Goal: Task Accomplishment & Management: Manage account settings

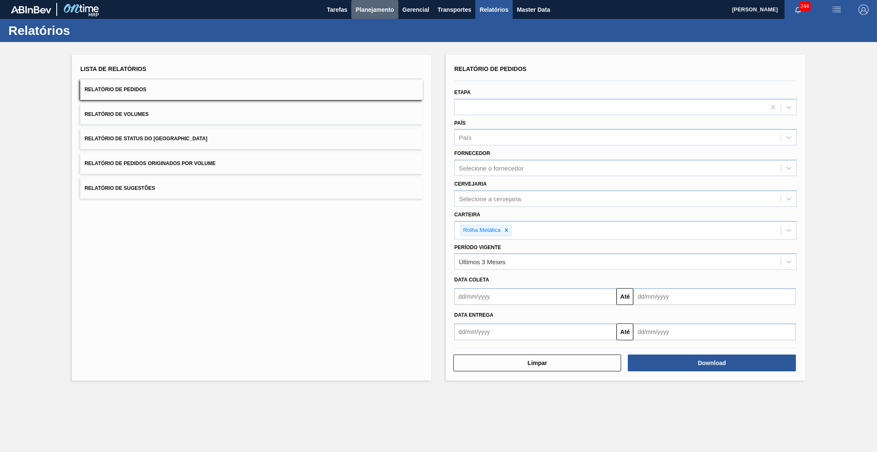
click at [368, 11] on span "Planejamento" at bounding box center [374, 10] width 38 height 10
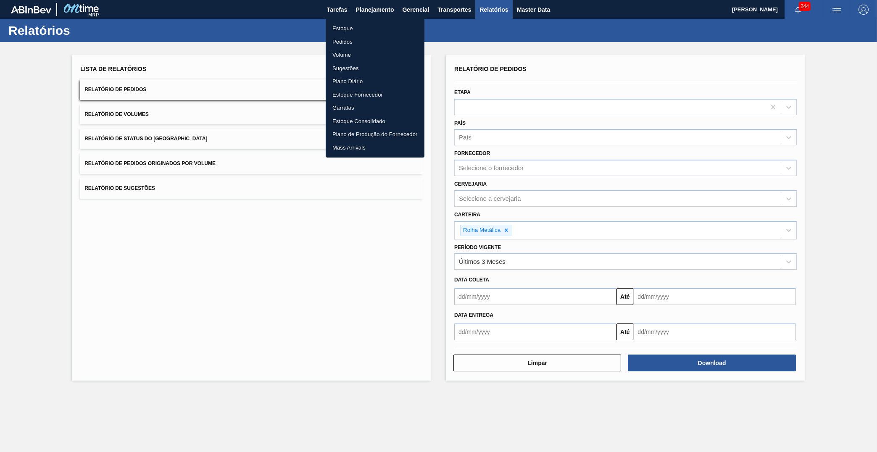
click at [360, 19] on ul "Estoque Pedidos Volume Sugestões Plano Diário Estoque Fornecedor Garrafas Estoq…" at bounding box center [375, 87] width 99 height 139
click at [354, 24] on li "Estoque" at bounding box center [375, 28] width 99 height 13
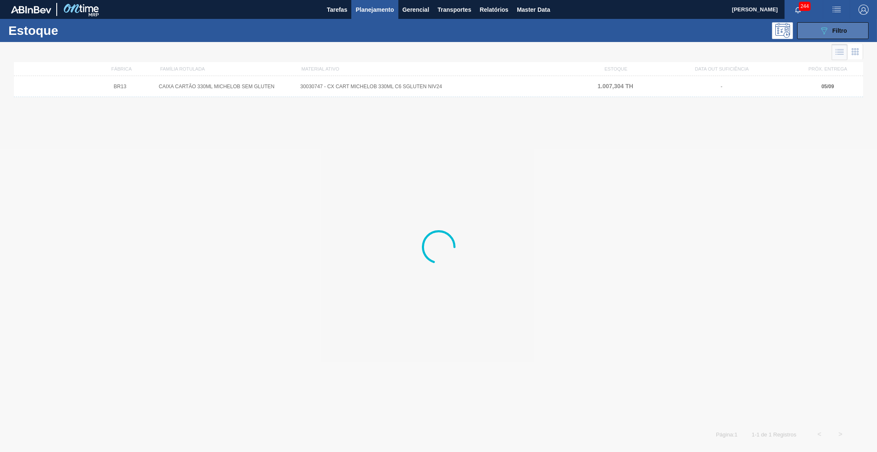
click at [857, 24] on button "089F7B8B-B2A5-4AFE-B5C0-19BA573D28AC Filtro" at bounding box center [832, 30] width 71 height 17
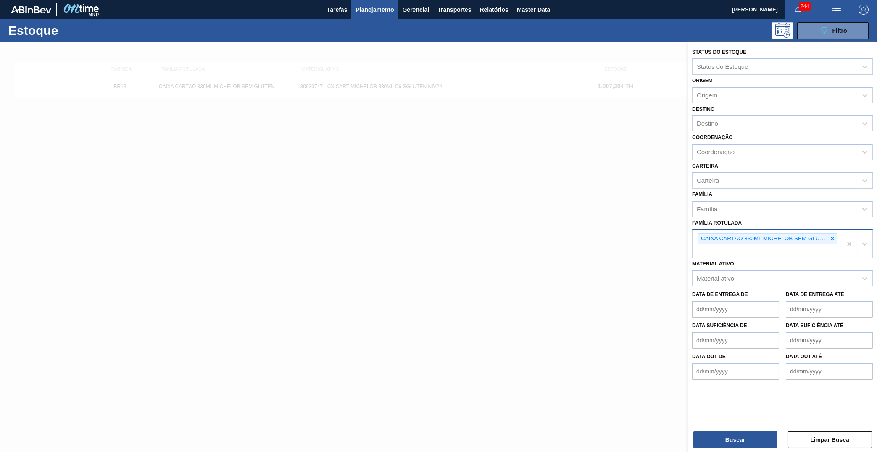
click at [835, 229] on div "CAIXA CARTÃO 330ML MICHELOB SEM GLUTEN" at bounding box center [782, 243] width 181 height 29
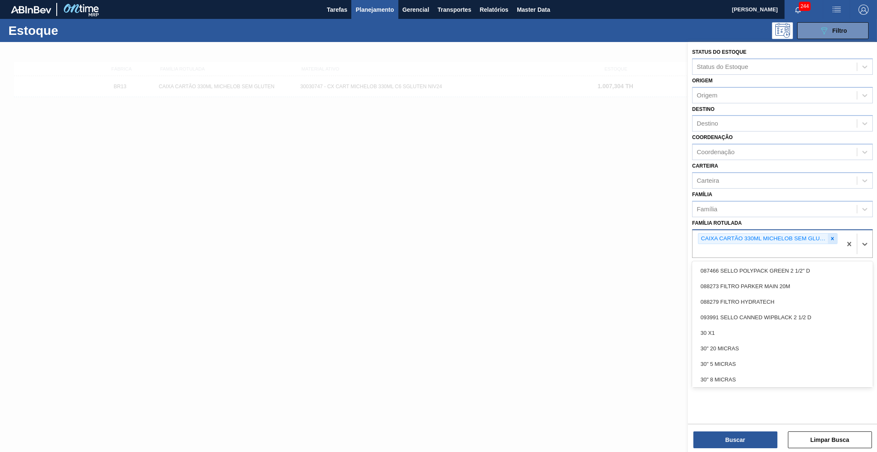
click at [831, 236] on icon at bounding box center [832, 239] width 6 height 6
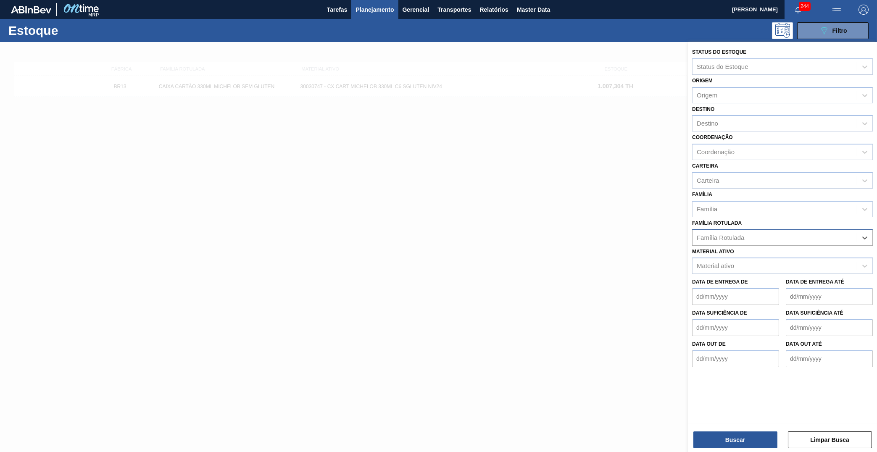
click at [761, 232] on div "Família Rotulada" at bounding box center [774, 238] width 164 height 12
click at [760, 260] on div "Material ativo" at bounding box center [774, 266] width 164 height 12
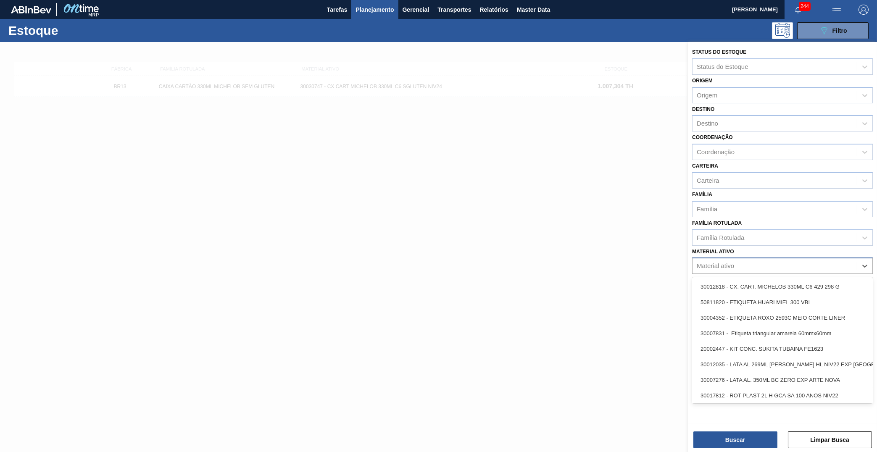
paste ativo "30018584"
type ativo "30018584"
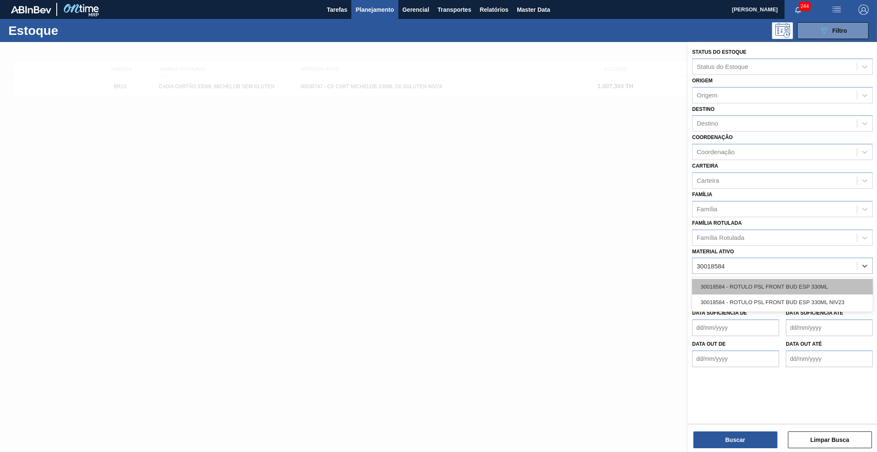
click at [759, 279] on div "30018584 - ROTULO PSL FRONT BUD ESP 330ML" at bounding box center [782, 287] width 181 height 16
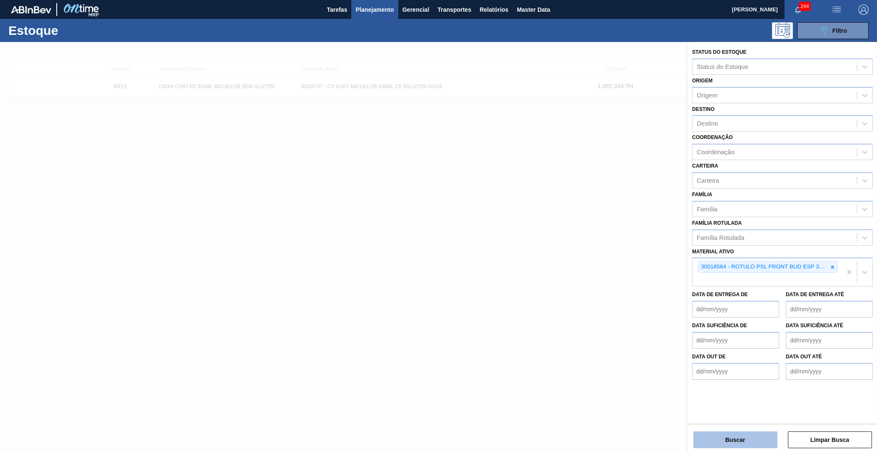
click at [727, 442] on button "Buscar" at bounding box center [735, 440] width 84 height 17
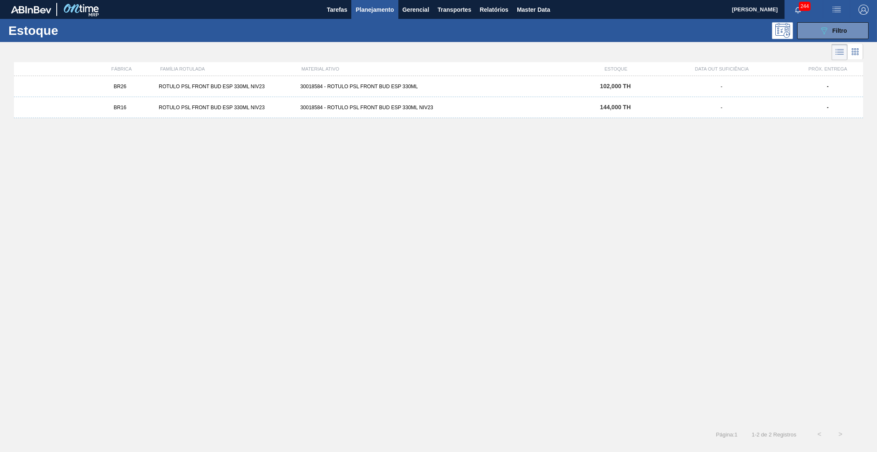
click at [359, 92] on div "BR26 ROTULO PSL FRONT BUD ESP 330ML NIV23 30018584 - ROTULO PSL FRONT BUD ESP 3…" at bounding box center [438, 86] width 849 height 21
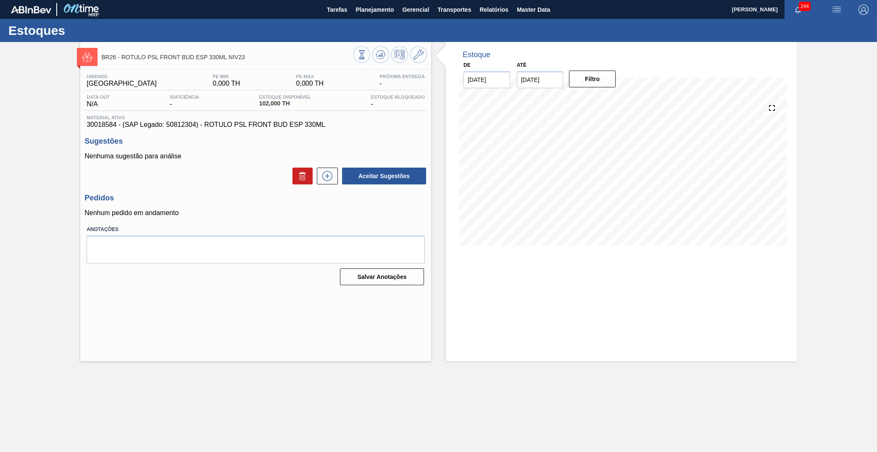
click at [277, 124] on span "30018584 - (SAP Legado: 50812304) - ROTULO PSL FRONT BUD ESP 330ML" at bounding box center [256, 125] width 338 height 8
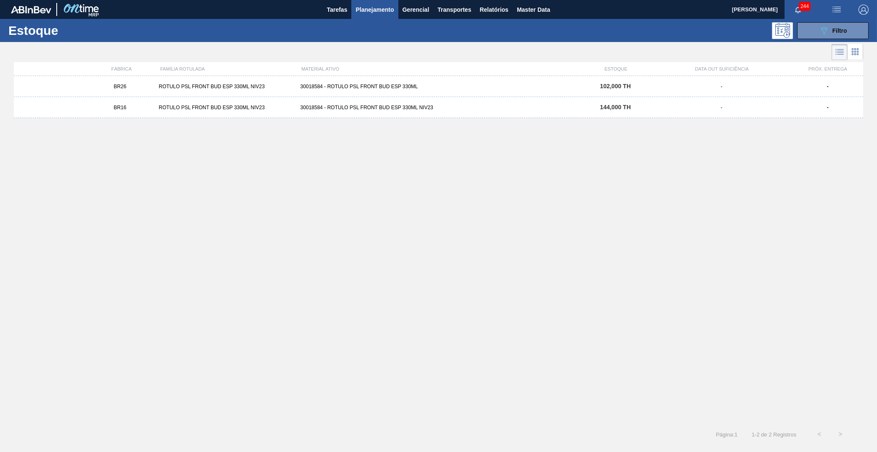
click at [168, 86] on div "ROTULO PSL FRONT BUD ESP 330ML NIV23" at bounding box center [226, 87] width 142 height 6
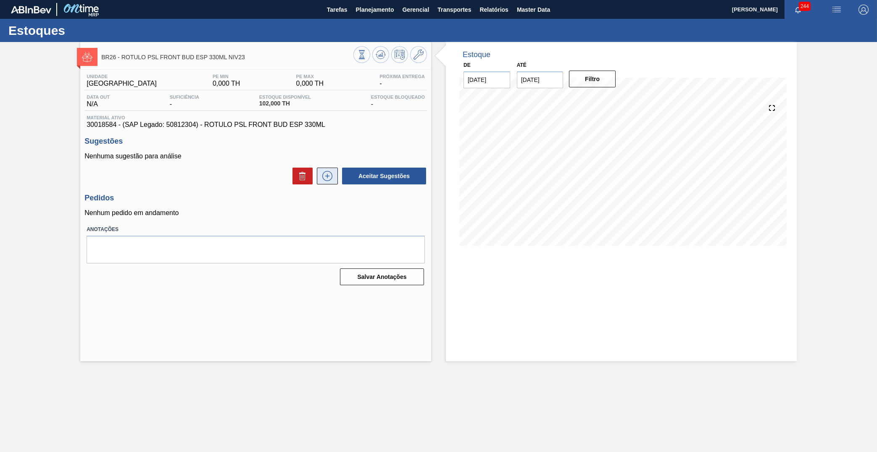
click at [327, 171] on icon at bounding box center [327, 176] width 13 height 10
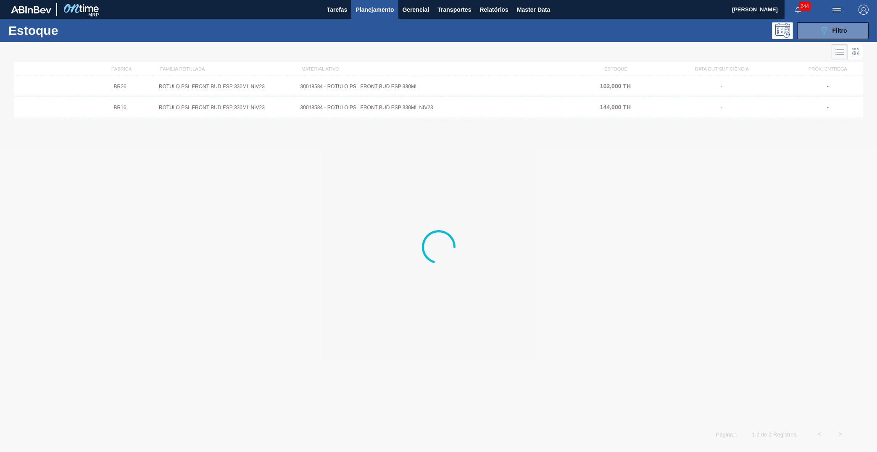
click at [292, 102] on div at bounding box center [438, 247] width 877 height 410
click at [254, 99] on div "BR16 ROTULO PSL FRONT BUD ESP 330ML NIV23 30018584 - ROTULO PSL FRONT BUD ESP 3…" at bounding box center [438, 107] width 849 height 21
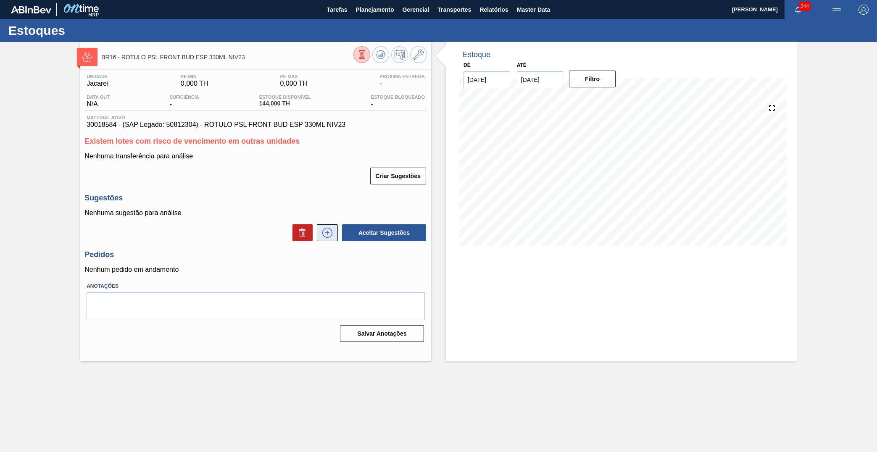
click at [335, 233] on button at bounding box center [327, 232] width 21 height 17
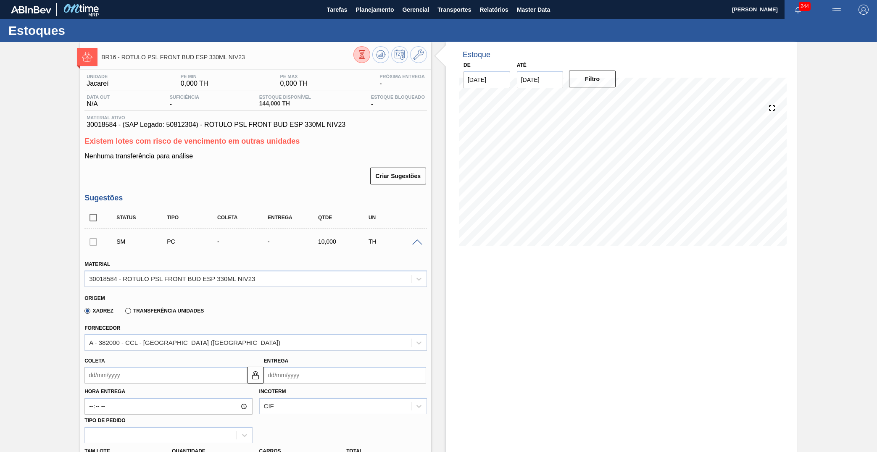
click at [212, 132] on div "Unidade Jacareí PE MIN 0,000 TH PE MAX 0,000 TH Próxima Entrega - Data out N/A …" at bounding box center [255, 397] width 351 height 655
click at [211, 126] on span "30018584 - (SAP Legado: 50812304) - ROTULO PSL FRONT BUD ESP 330ML NIV23" at bounding box center [256, 125] width 338 height 8
click at [211, 125] on span "30018584 - (SAP Legado: 50812304) - ROTULO PSL FRONT BUD ESP 330ML NIV23" at bounding box center [256, 125] width 338 height 8
drag, startPoint x: 211, startPoint y: 125, endPoint x: 211, endPoint y: 132, distance: 6.8
click at [211, 132] on div "Unidade Jacareí PE MIN 0,000 TH PE MAX 0,000 TH Próxima Entrega - Data out N/A …" at bounding box center [255, 397] width 351 height 655
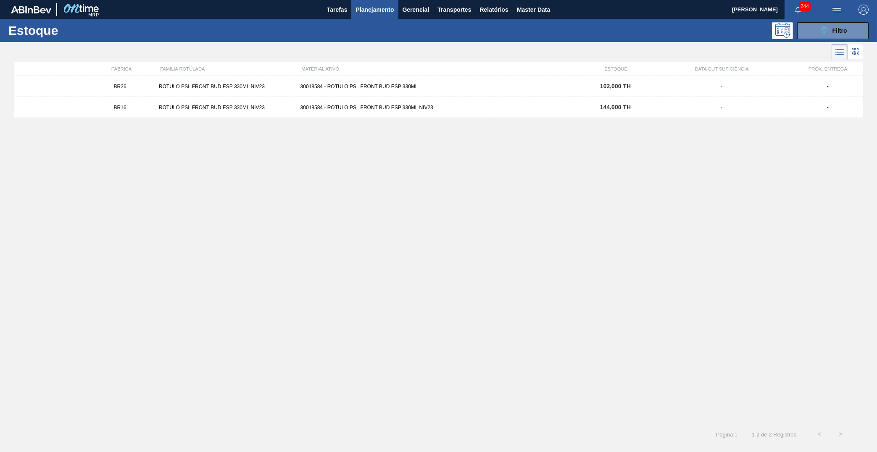
click at [150, 92] on div "BR26 ROTULO PSL FRONT BUD ESP 330ML NIV23 30018584 - ROTULO PSL FRONT BUD ESP 3…" at bounding box center [438, 86] width 849 height 21
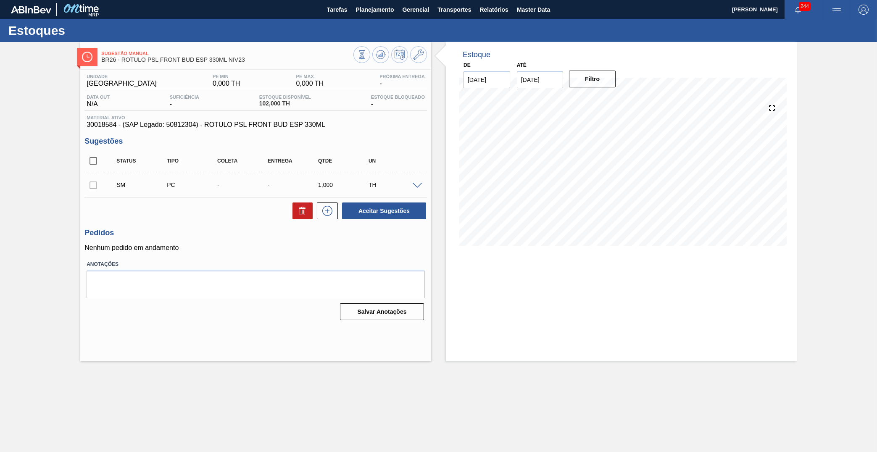
drag, startPoint x: 416, startPoint y: 179, endPoint x: 411, endPoint y: 184, distance: 6.9
click at [414, 182] on div "SM PC - - 1,000 TH" at bounding box center [255, 184] width 342 height 21
click at [413, 185] on span at bounding box center [417, 186] width 10 height 6
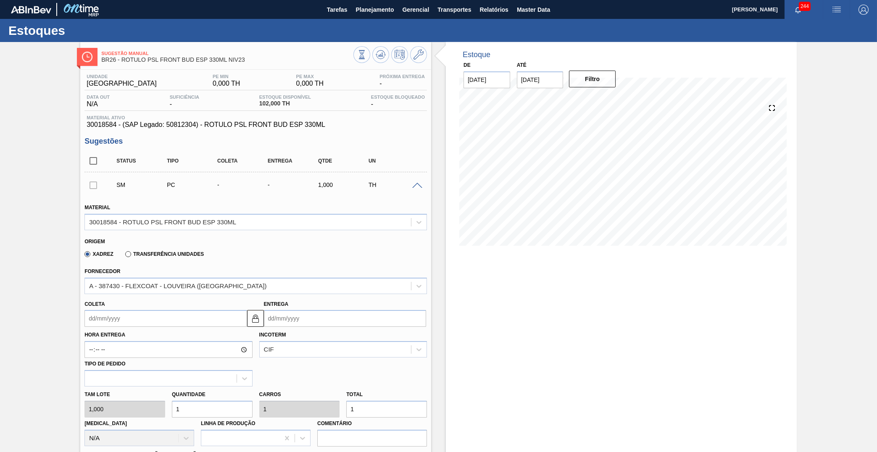
click at [418, 183] on span at bounding box center [417, 186] width 10 height 6
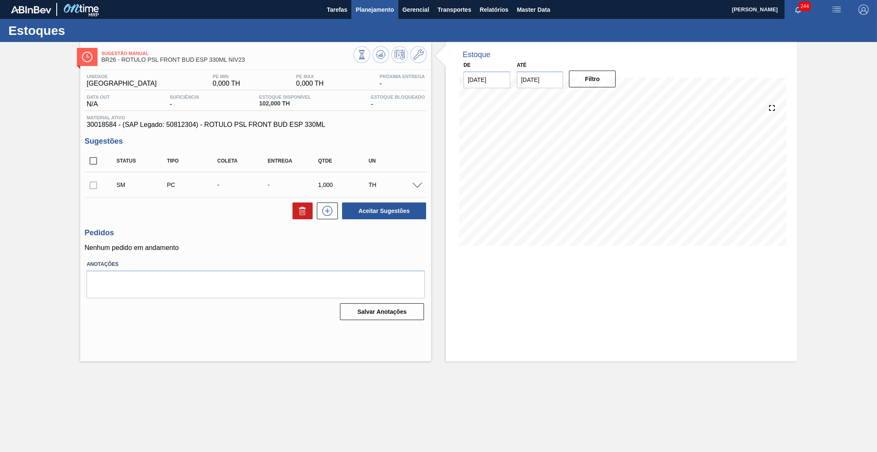
click at [376, 6] on span "Planejamento" at bounding box center [374, 10] width 38 height 10
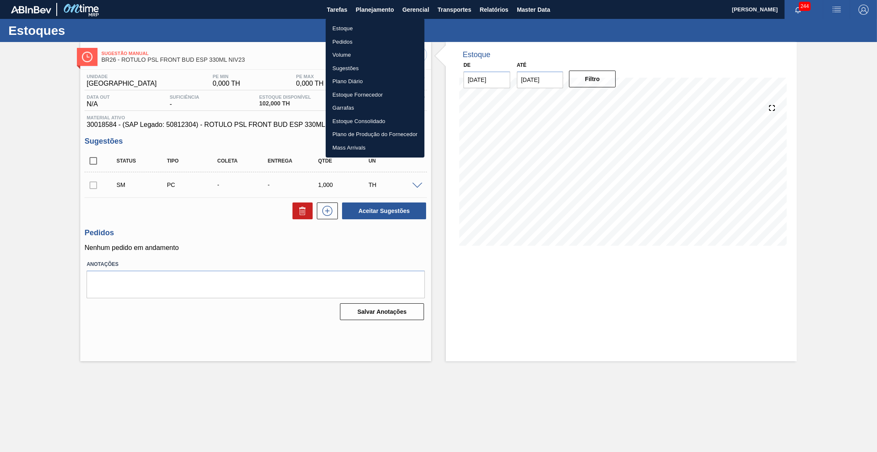
click at [364, 28] on li "Estoque" at bounding box center [375, 28] width 99 height 13
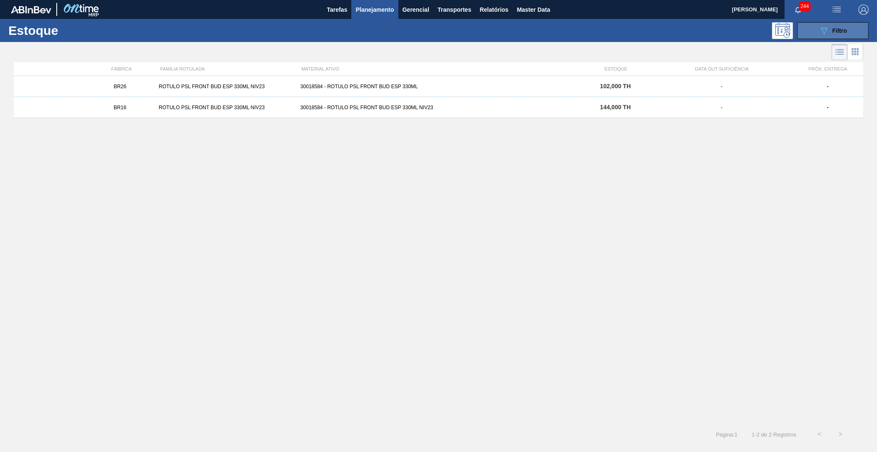
click at [835, 33] on span "Filtro" at bounding box center [839, 30] width 15 height 7
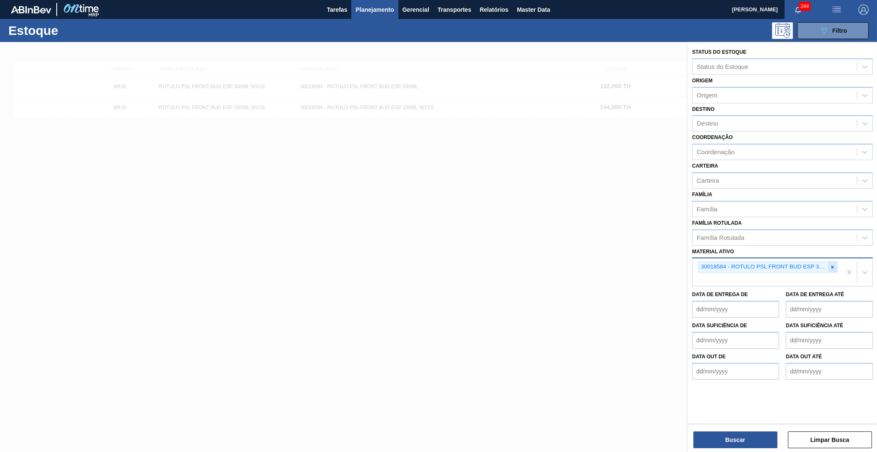
click at [834, 264] on icon at bounding box center [832, 267] width 6 height 6
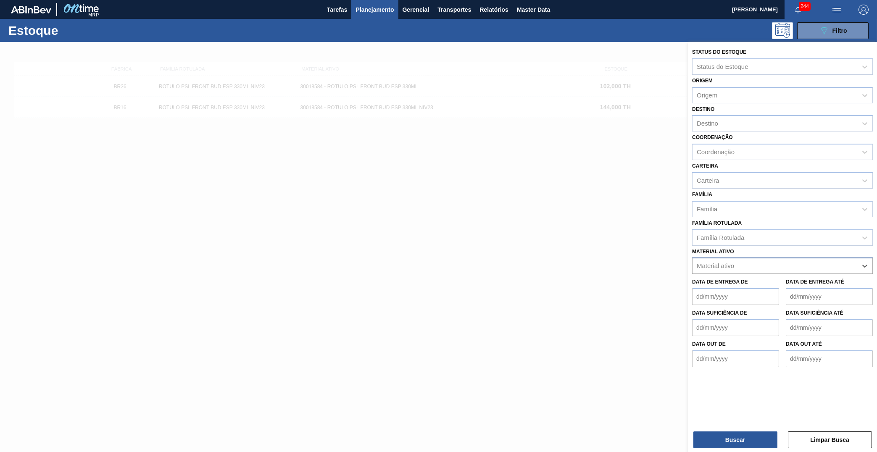
paste ativo "30018586"
type ativo "30018586"
click at [808, 279] on div "30018586 - ROTULO PSL BACK BUD ESP 330ML NIV23" at bounding box center [782, 287] width 181 height 16
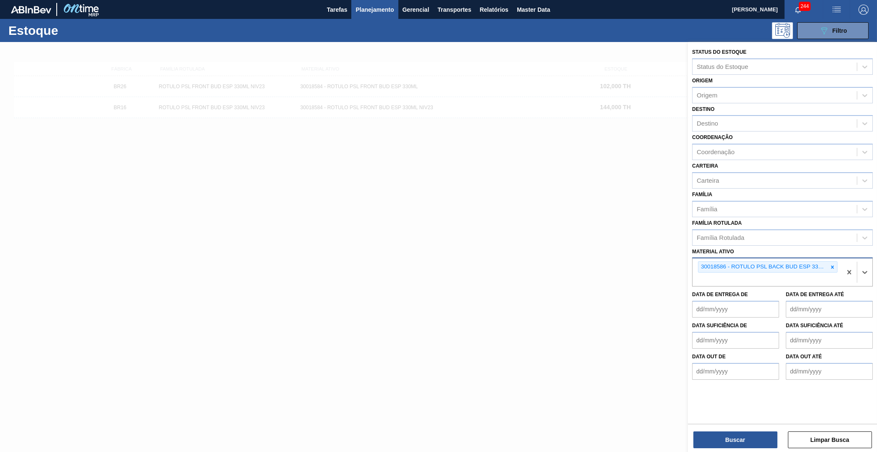
click at [760, 432] on div "Buscar Limpar Busca" at bounding box center [782, 436] width 189 height 24
click at [757, 442] on button "Buscar" at bounding box center [735, 440] width 84 height 17
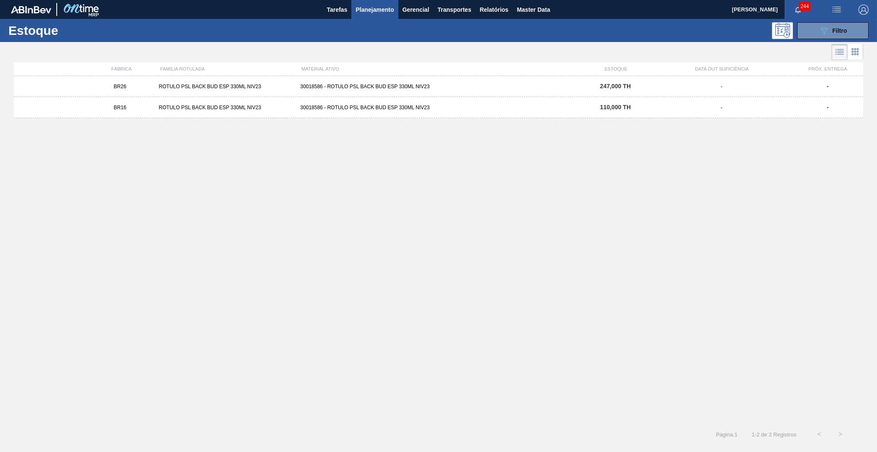
click at [182, 83] on div "BR26 ROTULO PSL BACK BUD ESP 330ML NIV23 30018586 - ROTULO PSL BACK BUD ESP 330…" at bounding box center [438, 86] width 849 height 21
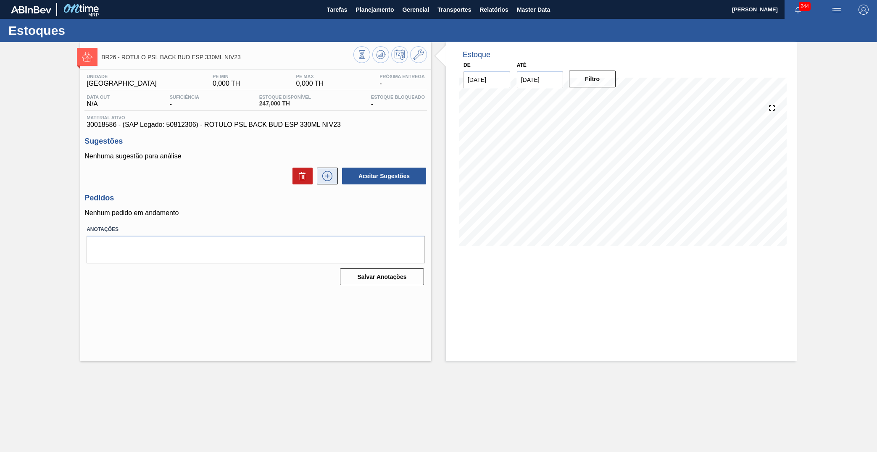
click at [329, 175] on icon at bounding box center [327, 176] width 13 height 10
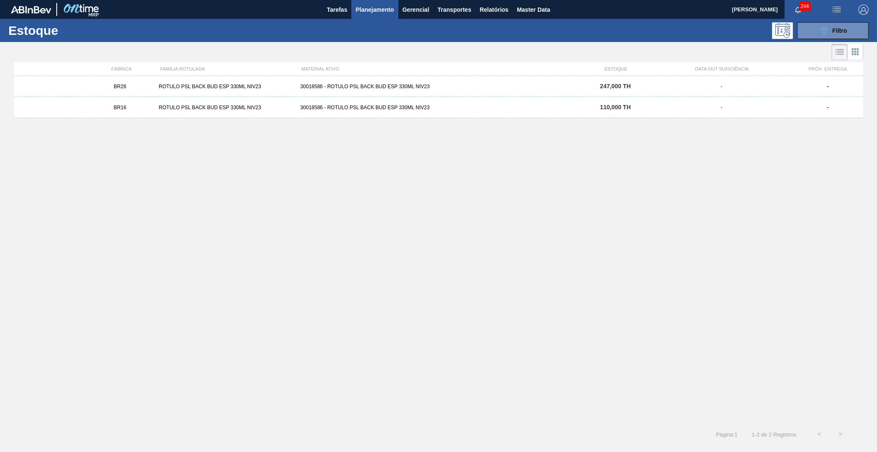
click at [253, 109] on div "ROTULO PSL BACK BUD ESP 330ML NIV23" at bounding box center [226, 108] width 142 height 6
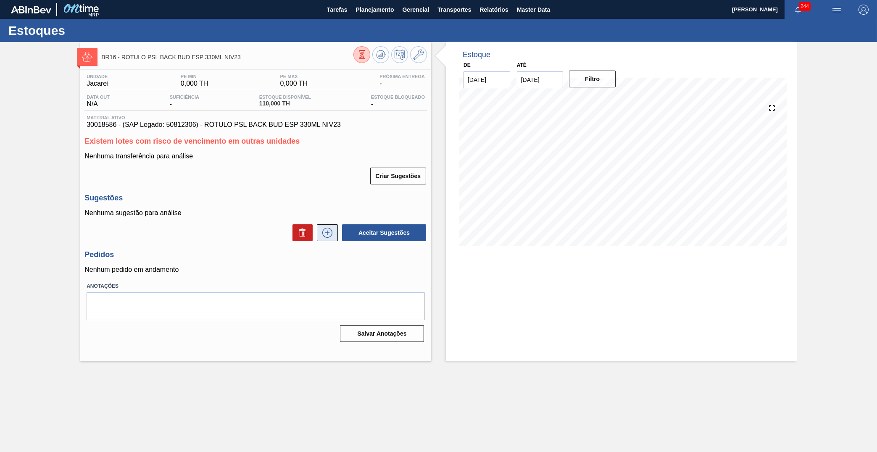
click at [329, 228] on icon at bounding box center [327, 233] width 13 height 10
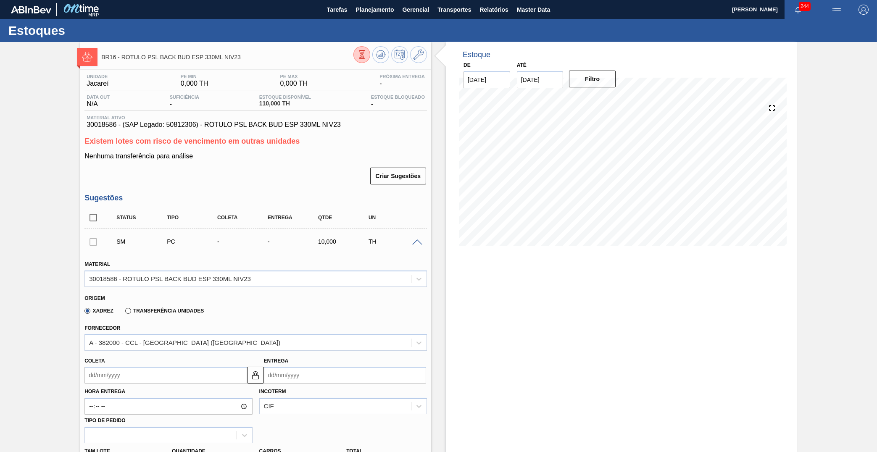
click at [220, 127] on span "30018586 - (SAP Legado: 50812306) - ROTULO PSL BACK BUD ESP 330ML NIV23" at bounding box center [256, 125] width 338 height 8
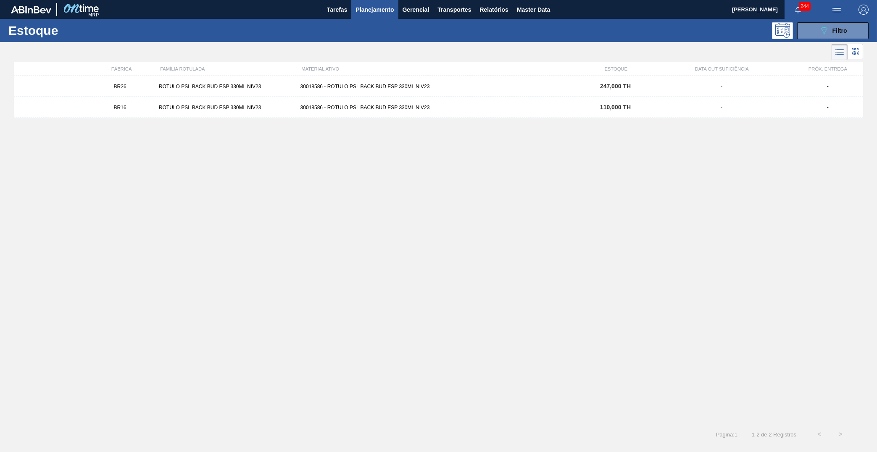
click at [850, 8] on button "button" at bounding box center [863, 9] width 27 height 19
click at [745, 156] on div at bounding box center [438, 226] width 877 height 452
click at [802, 28] on button "089F7B8B-B2A5-4AFE-B5C0-19BA573D28AC Filtro" at bounding box center [832, 30] width 71 height 17
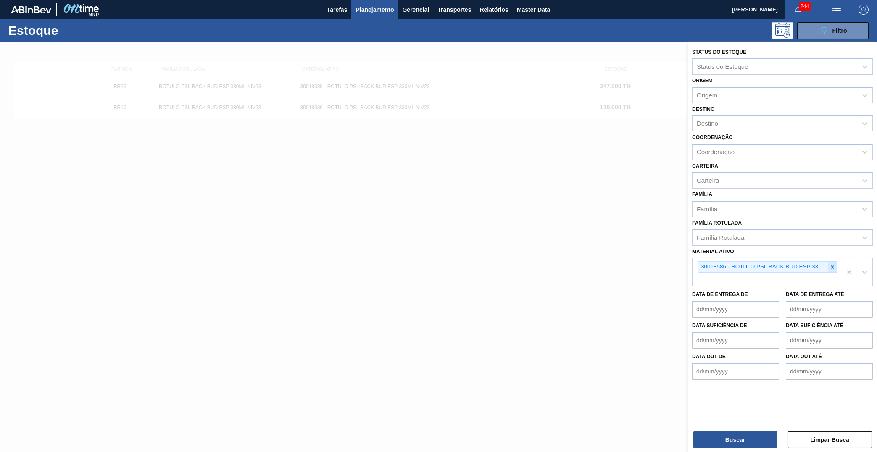
click at [835, 264] on icon at bounding box center [832, 267] width 6 height 6
paste ativo "30018585"
type ativo "30018585"
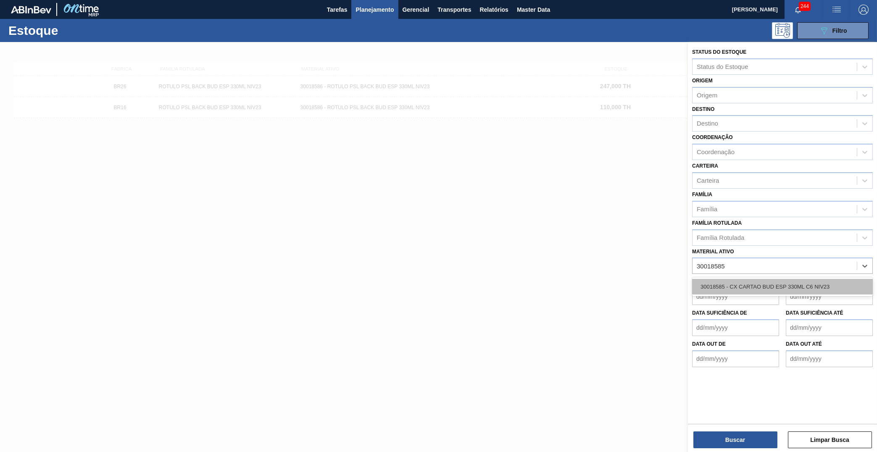
click at [760, 279] on div "30018585 - CX CARTAO BUD ESP 330ML C6 NIV23" at bounding box center [782, 287] width 181 height 16
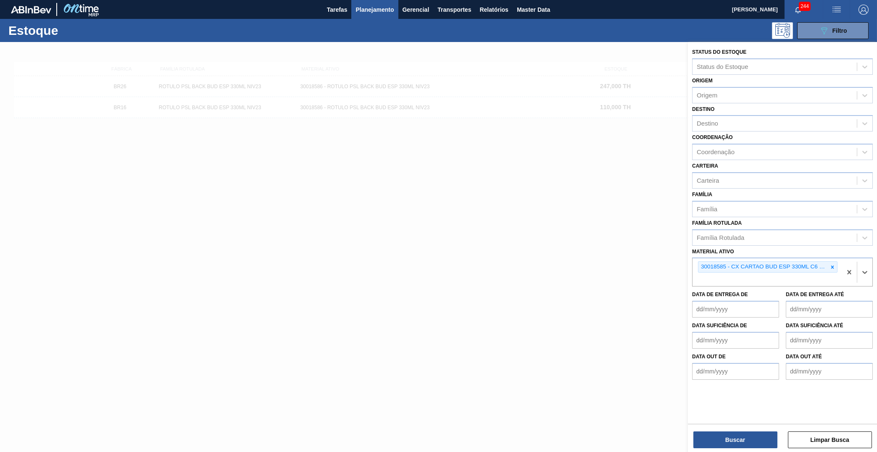
click at [747, 428] on div "Buscar Limpar Busca" at bounding box center [782, 436] width 189 height 24
click at [751, 440] on button "Buscar" at bounding box center [735, 440] width 84 height 17
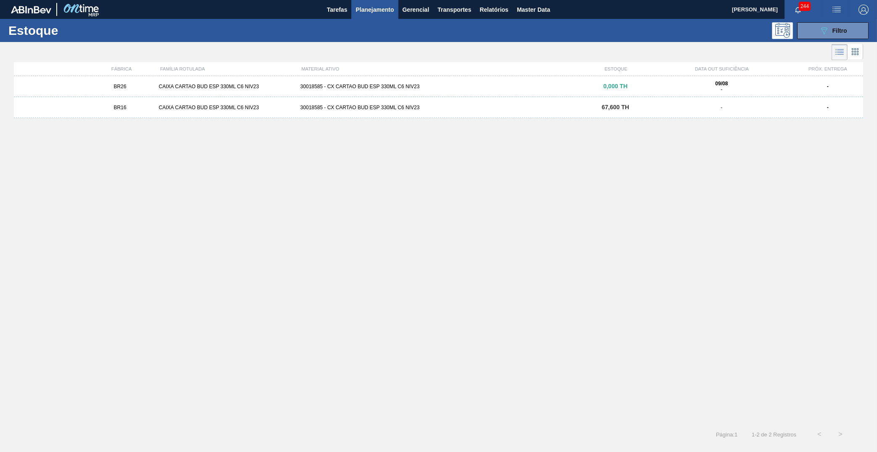
click at [182, 85] on div "CAIXA CARTAO BUD ESP 330ML C6 NIV23" at bounding box center [226, 87] width 142 height 6
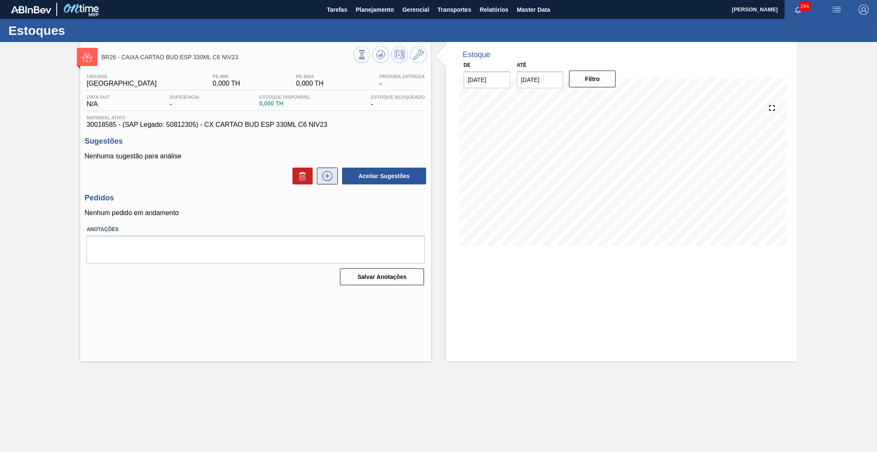
click at [330, 180] on button at bounding box center [327, 176] width 21 height 17
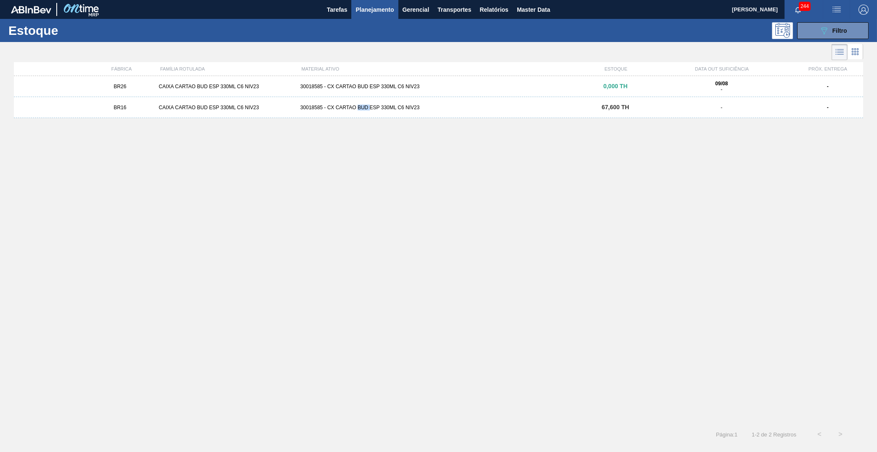
click at [357, 109] on div "30018585 - CX CARTAO BUD ESP 330ML C6 NIV23" at bounding box center [438, 108] width 283 height 6
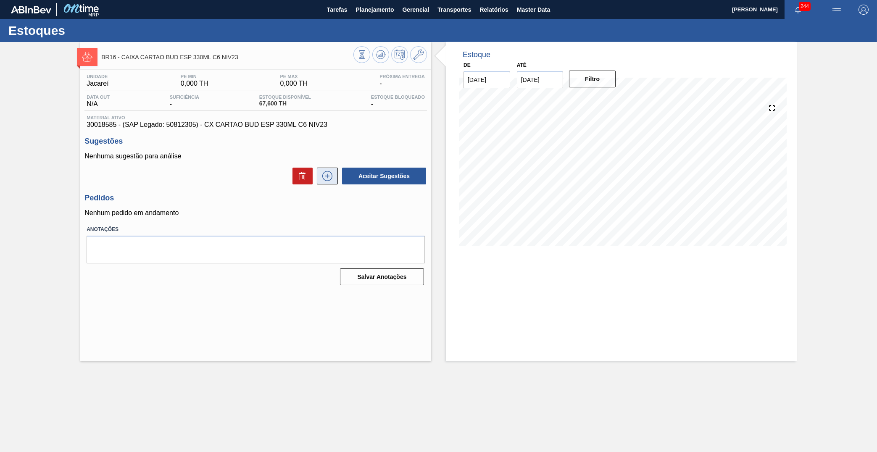
click at [327, 178] on icon at bounding box center [327, 176] width 13 height 10
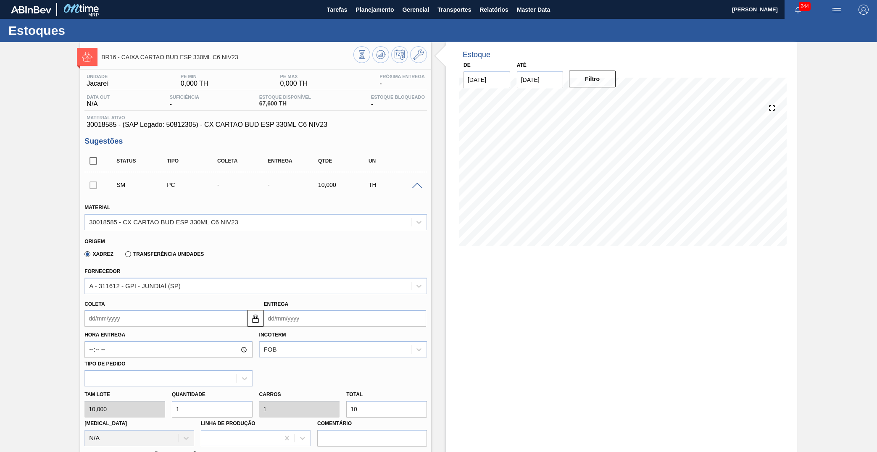
click at [238, 133] on div "Unidade Jacareí PE MIN 0,000 TH PE MAX 0,000 TH Próxima Entrega - Data out N/A …" at bounding box center [255, 369] width 351 height 598
click at [233, 129] on span "30018585 - (SAP Legado: 50812305) - CX CARTAO BUD ESP 330ML C6 NIV23" at bounding box center [256, 125] width 338 height 8
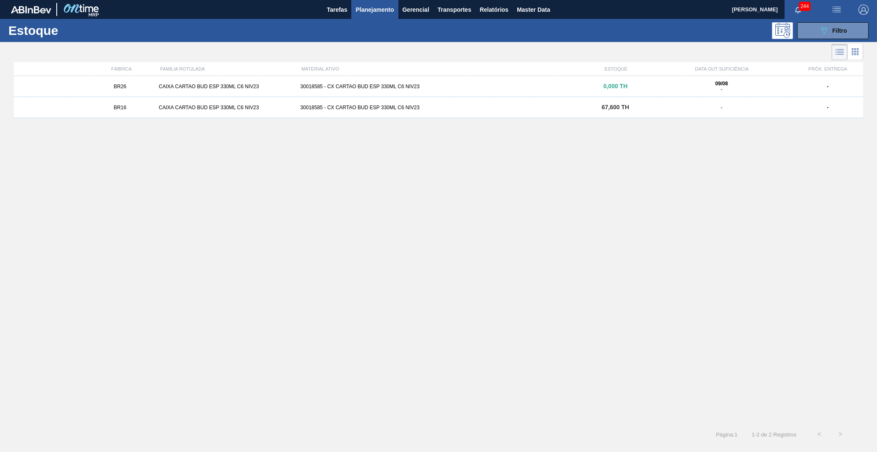
click at [286, 91] on div "BR26 CAIXA CARTAO BUD ESP 330ML C6 NIV23 30018585 - CX CARTAO BUD ESP 330ML C6 …" at bounding box center [438, 86] width 849 height 21
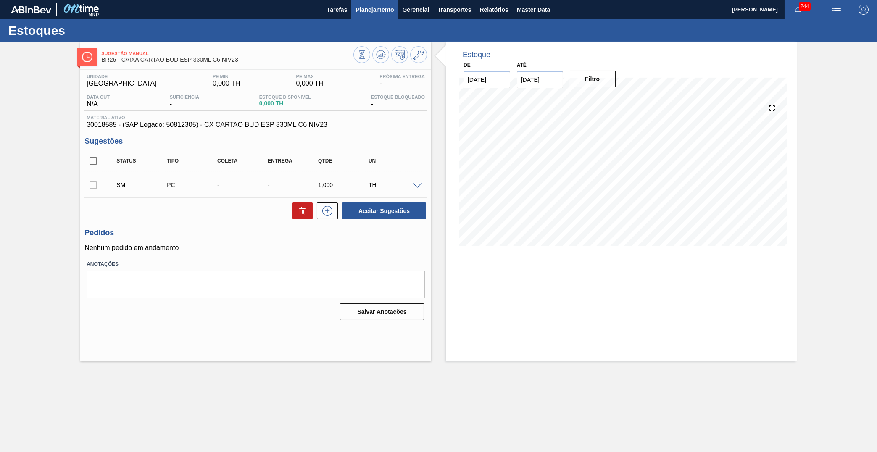
click at [363, 11] on span "Planejamento" at bounding box center [374, 10] width 38 height 10
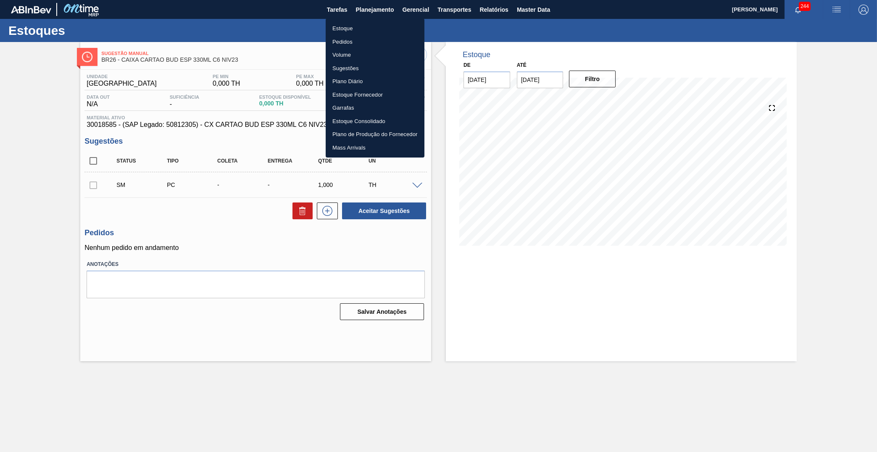
click at [357, 25] on li "Estoque" at bounding box center [375, 28] width 99 height 13
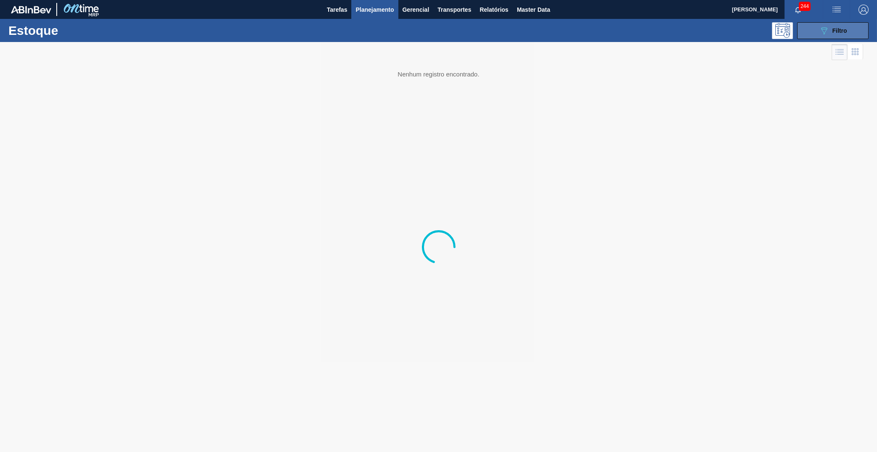
click at [851, 27] on button "089F7B8B-B2A5-4AFE-B5C0-19BA573D28AC Filtro" at bounding box center [832, 30] width 71 height 17
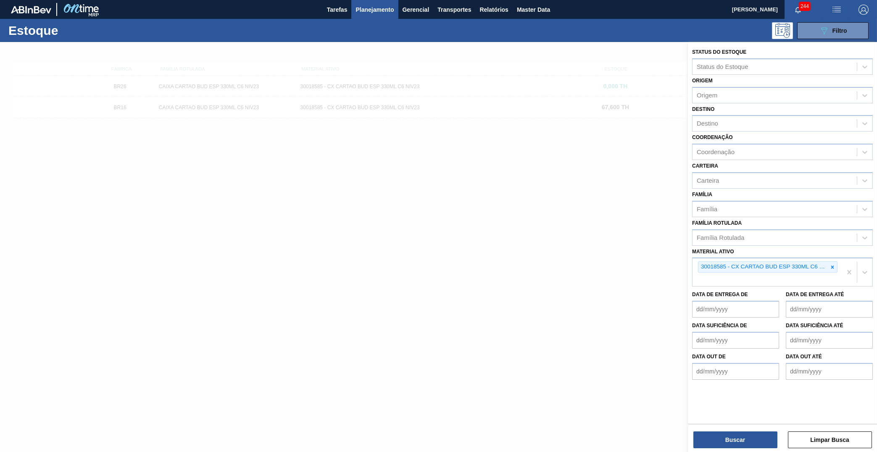
click at [832, 264] on icon at bounding box center [832, 267] width 6 height 6
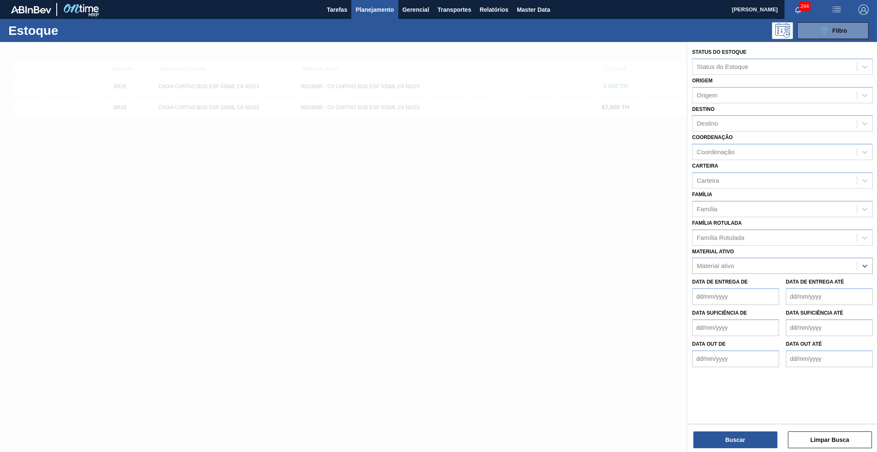
paste ativo "30029120"
type ativo "30029120"
click at [751, 279] on div "30029120 - CAIXA CARTAO STELLA 330ML CHILE NIV23" at bounding box center [782, 287] width 181 height 16
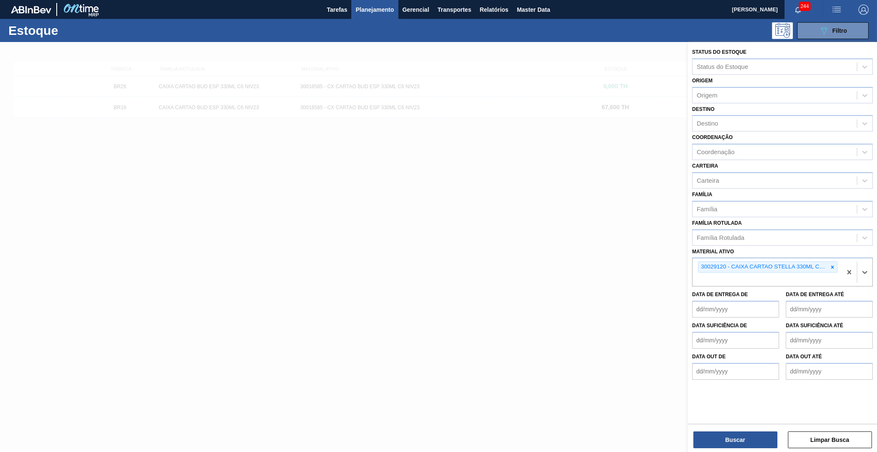
click at [740, 423] on div "Status do Estoque Status do Estoque Origem Origem Destino Destino Coordenação C…" at bounding box center [782, 248] width 189 height 412
click at [739, 429] on div "Buscar Limpar Busca" at bounding box center [782, 436] width 189 height 24
click at [727, 437] on button "Buscar" at bounding box center [735, 440] width 84 height 17
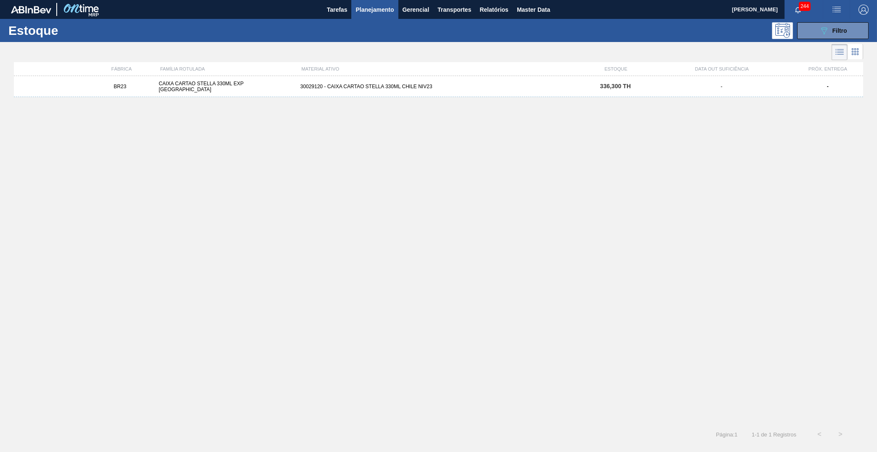
click at [316, 92] on div "BR23 CAIXA CARTAO STELLA 330ML EXP CHILE 30029120 - CAIXA CARTAO STELLA 330ML C…" at bounding box center [438, 86] width 849 height 21
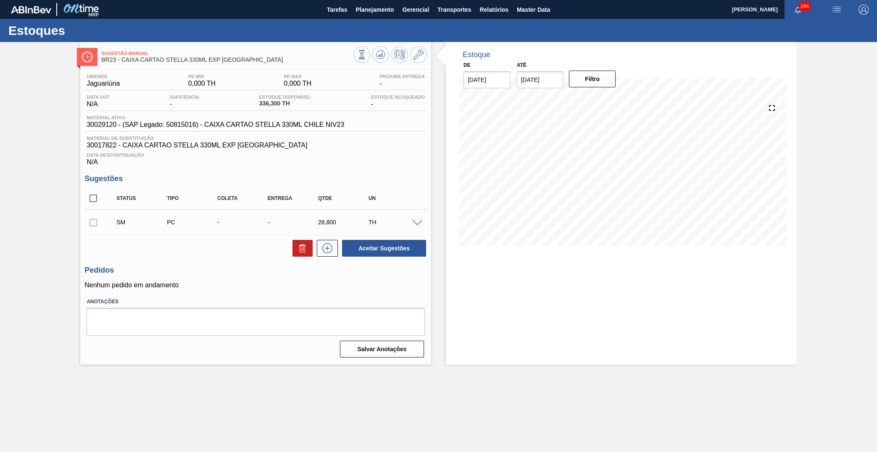
click at [323, 249] on icon at bounding box center [327, 248] width 13 height 10
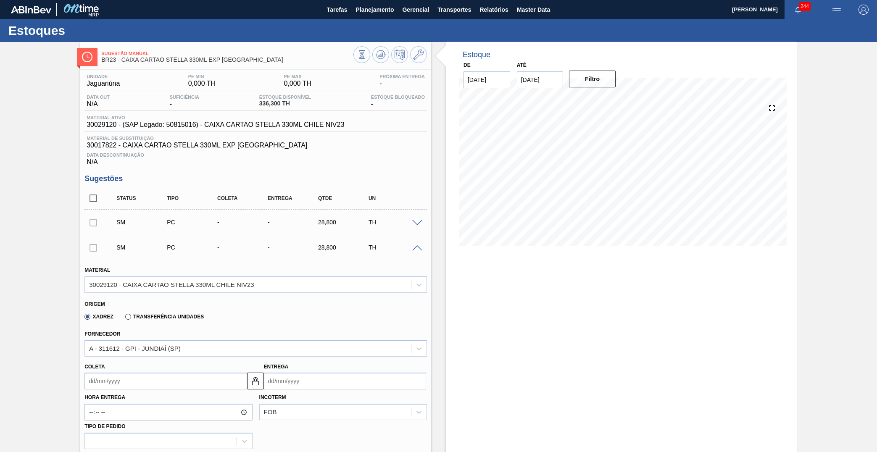
click at [145, 47] on div "Sugestão Manual BR23 - CAIXA CARTAO STELLA 330ML EXP [GEOGRAPHIC_DATA]" at bounding box center [255, 55] width 351 height 19
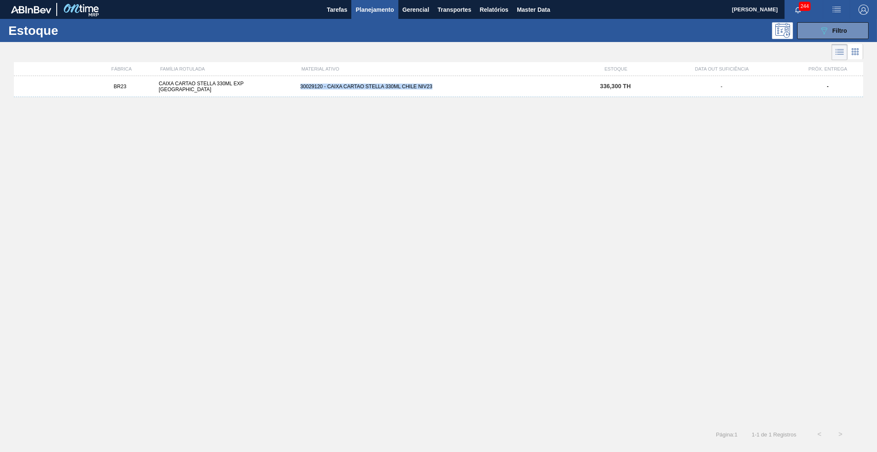
copy div "30029120 - CAIXA CARTAO STELLA 330ML CHILE NIV23"
drag, startPoint x: 300, startPoint y: 89, endPoint x: 447, endPoint y: 100, distance: 147.9
click at [447, 100] on div "BR23 CAIXA CARTAO STELLA 330ML EXP CHILE 30029120 - CAIXA CARTAO STELLA 330ML C…" at bounding box center [438, 247] width 849 height 343
click at [821, 36] on button "089F7B8B-B2A5-4AFE-B5C0-19BA573D28AC Filtro" at bounding box center [832, 30] width 71 height 17
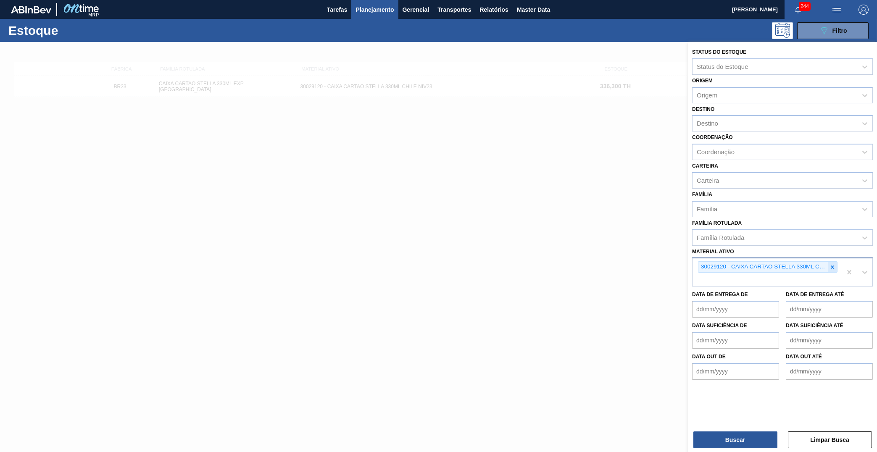
click at [835, 258] on div "30029120 - CAIXA CARTAO STELLA 330ML CHILE NIV23" at bounding box center [766, 272] width 149 height 28
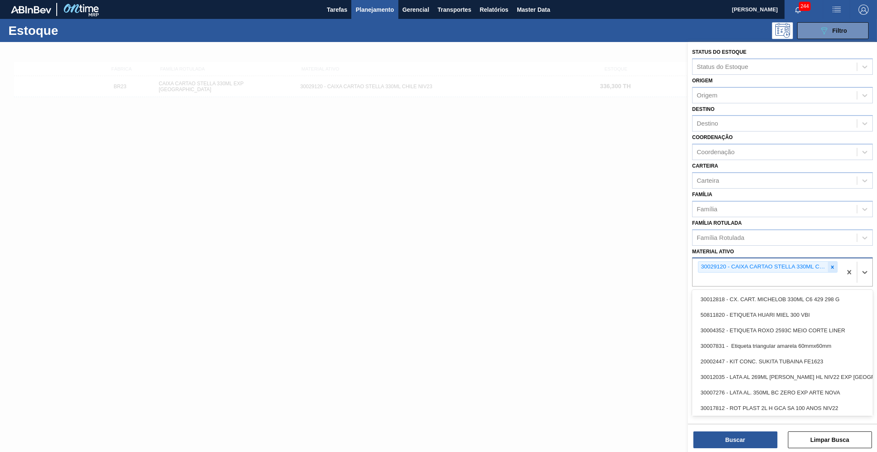
click at [831, 264] on icon at bounding box center [832, 267] width 6 height 6
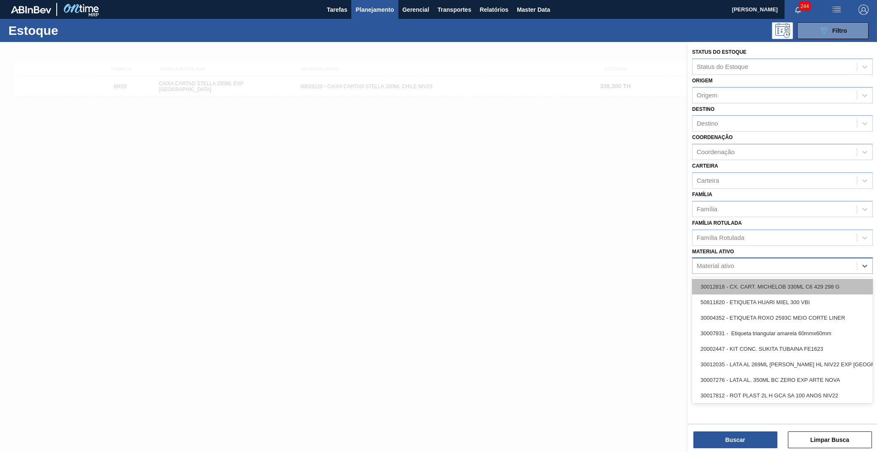
paste ativo "30029118"
type ativo "30029118"
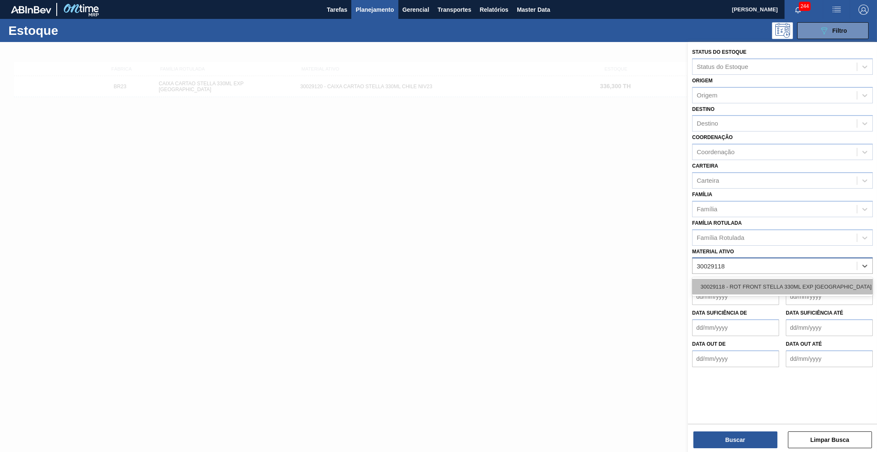
click at [751, 279] on div "30029118 - ROT FRONT STELLA 330ML EXP [GEOGRAPHIC_DATA] NIV23" at bounding box center [782, 287] width 181 height 16
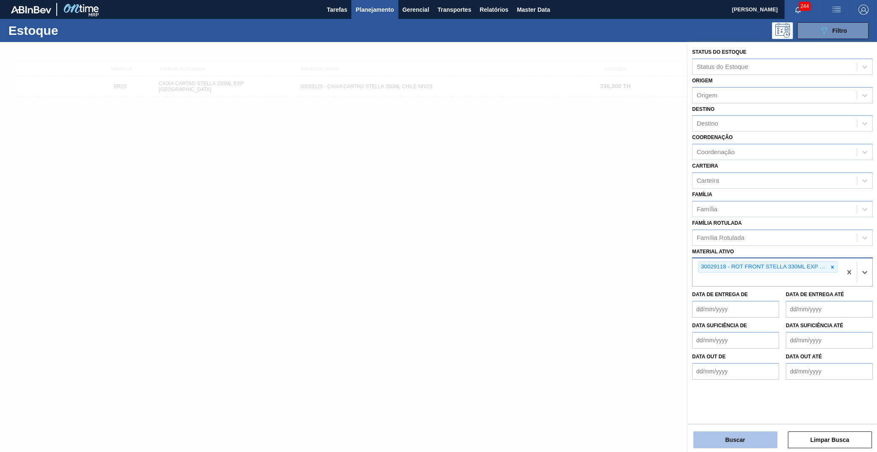
click at [747, 445] on button "Buscar" at bounding box center [735, 440] width 84 height 17
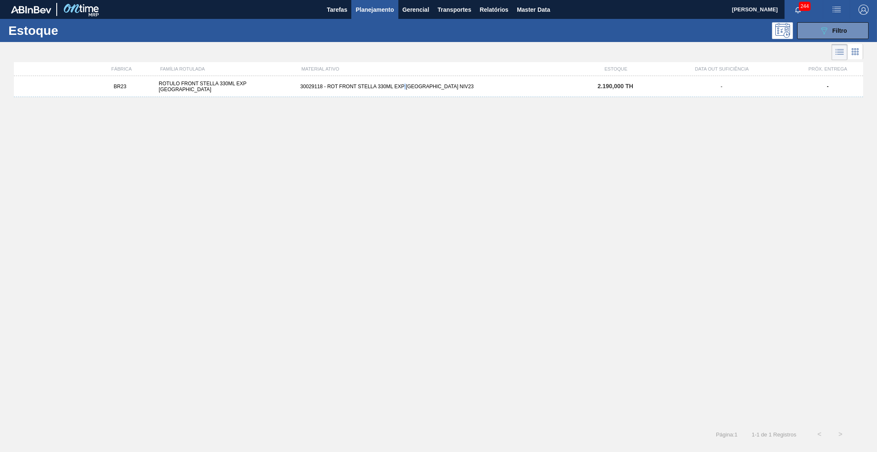
click at [408, 96] on div "BR23 ROTULO FRONT STELLA 330ML EXP CHILE 30029118 - ROT FRONT STELLA 330ML EXP …" at bounding box center [438, 86] width 849 height 21
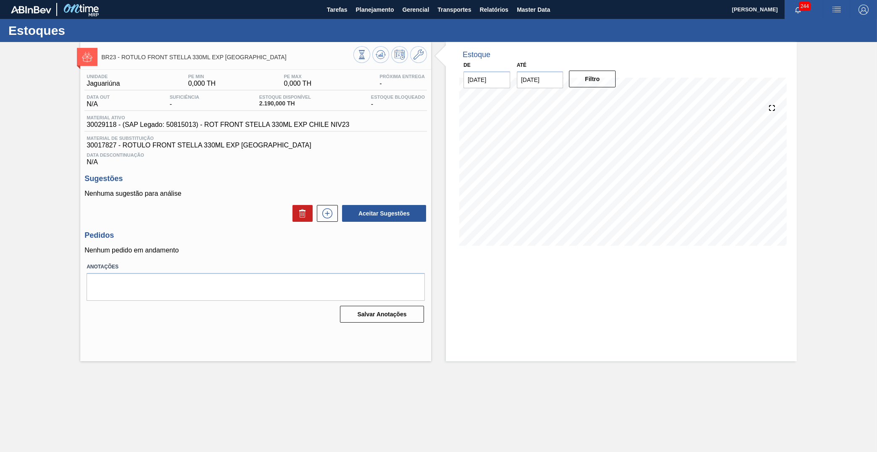
click at [249, 118] on span "Material ativo" at bounding box center [218, 117] width 263 height 5
click at [256, 126] on span "30029118 - (SAP Legado: 50815013) - ROT FRONT STELLA 330ML EXP CHILE NIV23" at bounding box center [218, 125] width 263 height 8
click at [335, 211] on button at bounding box center [327, 213] width 21 height 17
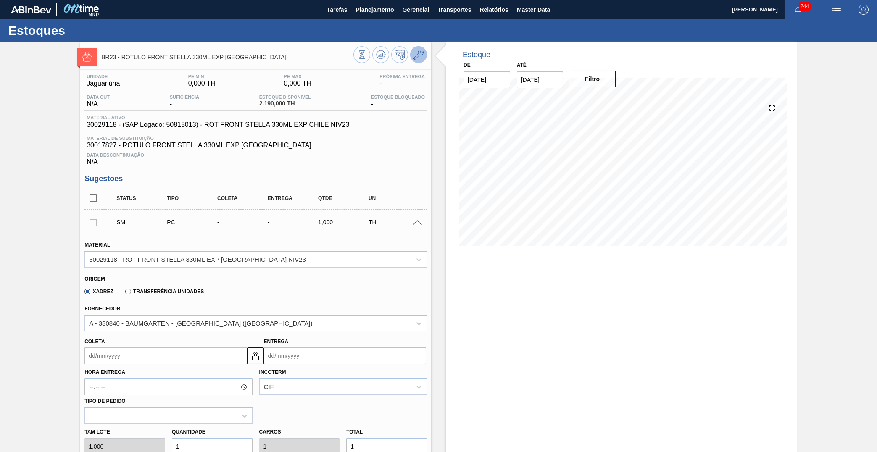
click at [414, 50] on icon at bounding box center [418, 55] width 10 height 10
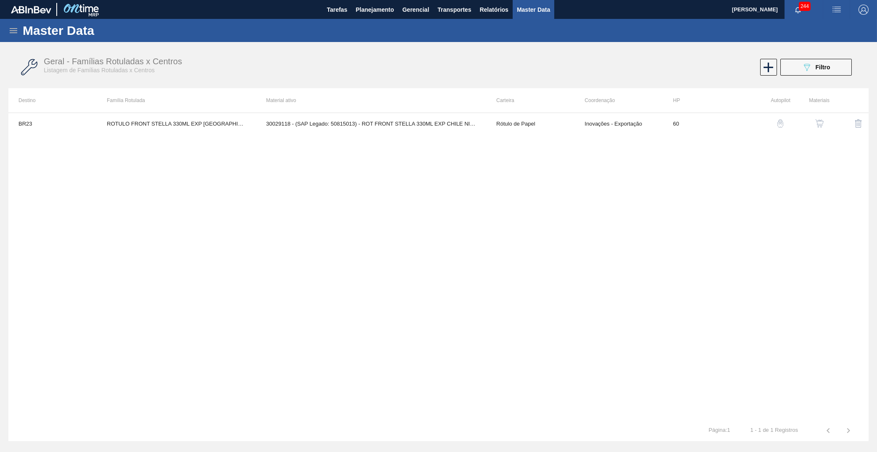
click at [817, 120] on img "button" at bounding box center [819, 123] width 8 height 8
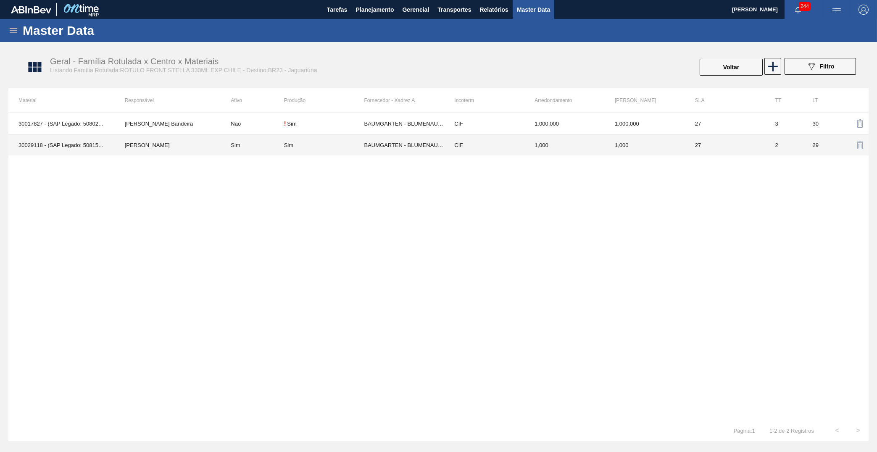
click at [407, 149] on td "BAUMGARTEN - BLUMENAU ([GEOGRAPHIC_DATA])" at bounding box center [404, 144] width 80 height 21
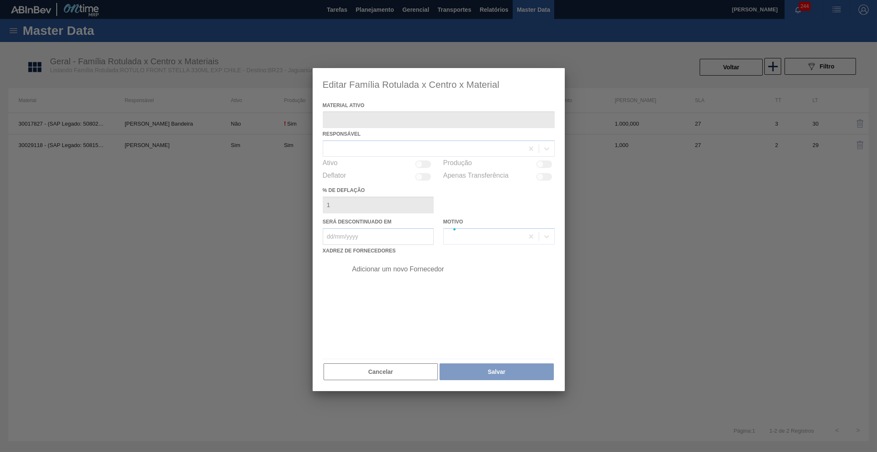
type ativo "30029118 - (SAP Legado: 50815013) - ROT FRONT STELLA 330ML EXP CHILE NIV23"
checkbox input "true"
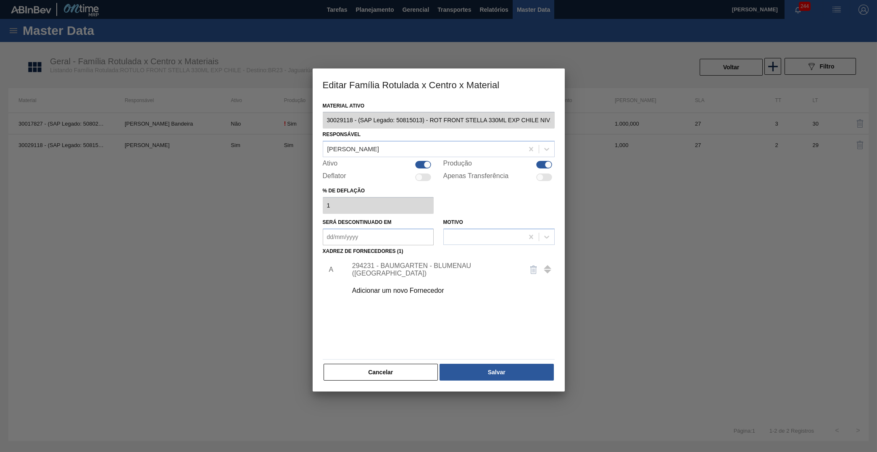
click at [433, 262] on div "294231 - BAUMGARTEN - BLUMENAU ([GEOGRAPHIC_DATA])" at bounding box center [434, 269] width 165 height 15
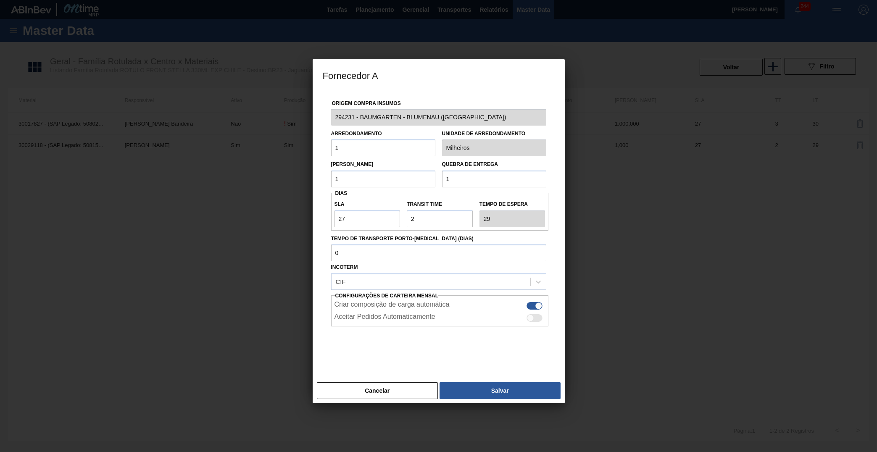
click at [433, 261] on div "Incoterm CIF" at bounding box center [438, 275] width 215 height 29
click at [385, 382] on button "Cancelar" at bounding box center [377, 390] width 121 height 17
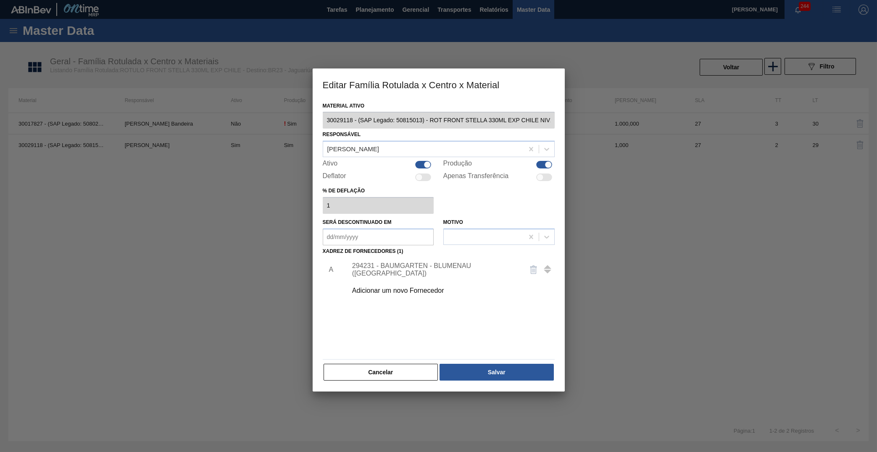
click at [400, 370] on button "Cancelar" at bounding box center [381, 372] width 115 height 17
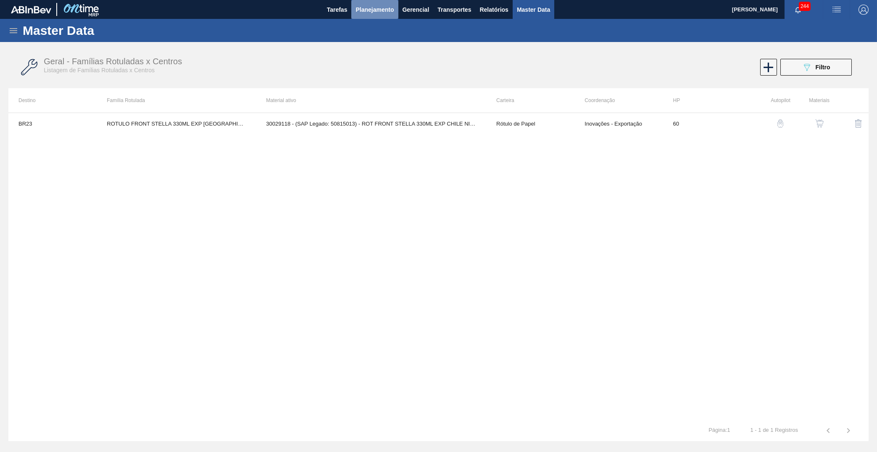
click at [371, 16] on button "Planejamento" at bounding box center [374, 9] width 47 height 19
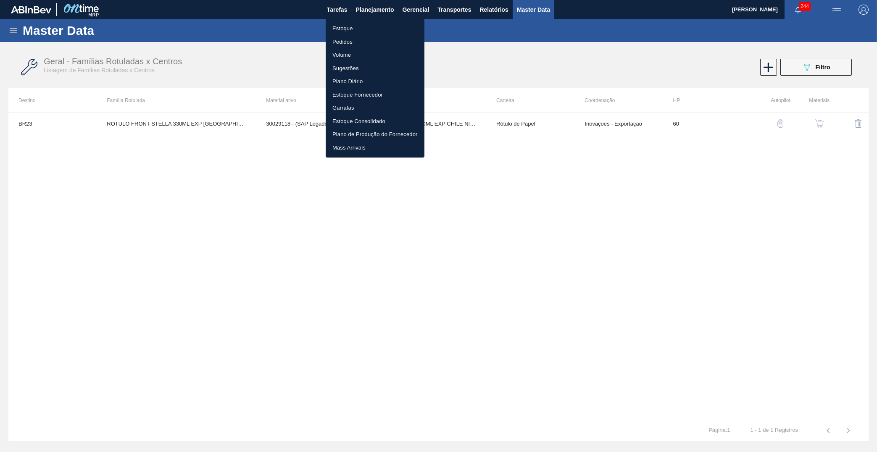
click at [345, 26] on li "Estoque" at bounding box center [375, 28] width 99 height 13
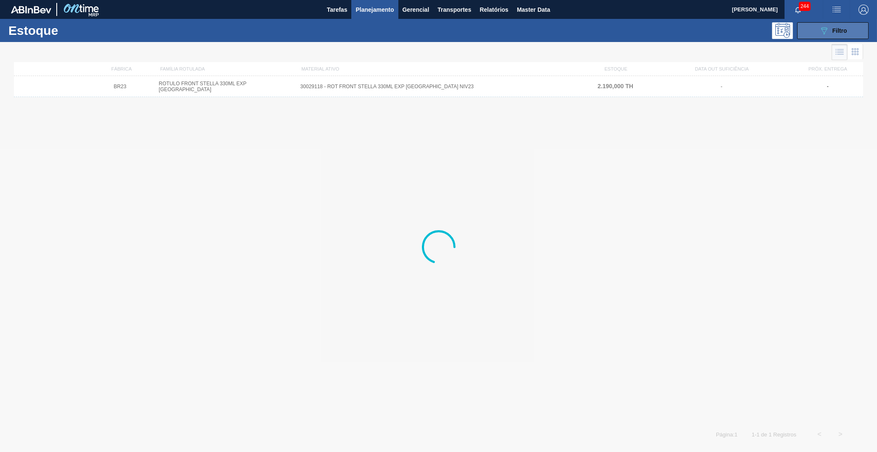
click at [822, 34] on icon "089F7B8B-B2A5-4AFE-B5C0-19BA573D28AC" at bounding box center [824, 31] width 10 height 10
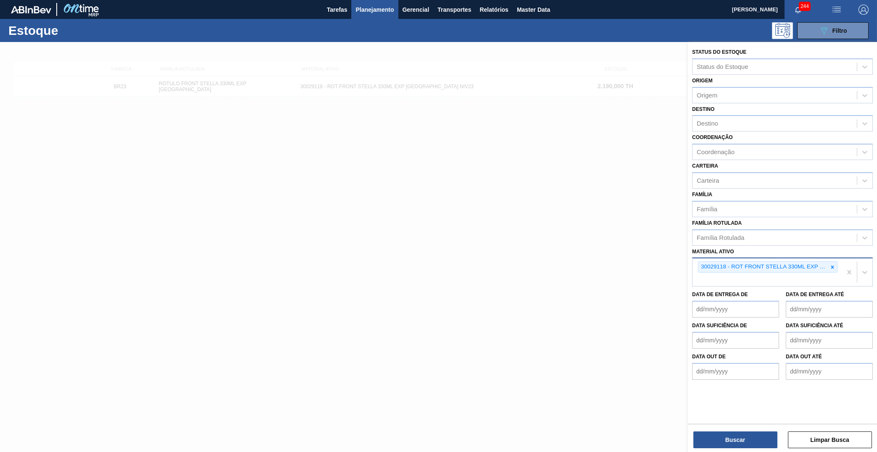
click at [837, 258] on div "30029118 - ROT FRONT STELLA 330ML EXP [GEOGRAPHIC_DATA] NIV23" at bounding box center [766, 272] width 149 height 28
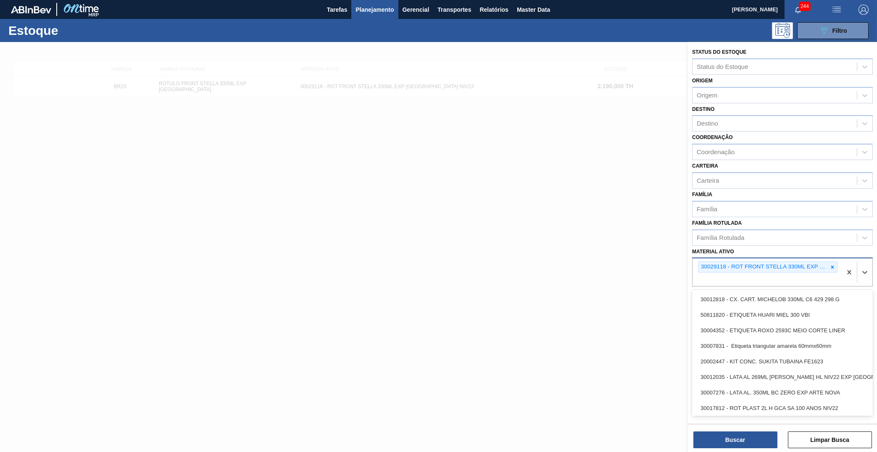
paste ativo "30029118"
type ativo "30029118"
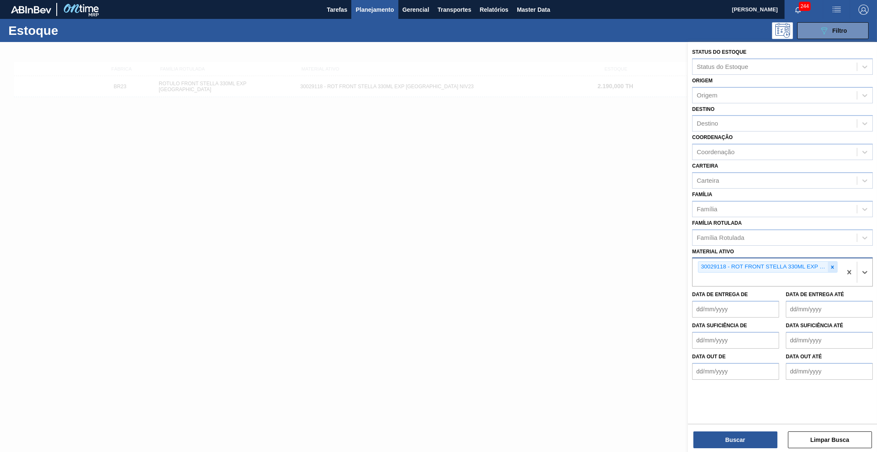
drag, startPoint x: 839, startPoint y: 248, endPoint x: 834, endPoint y: 250, distance: 5.7
click at [837, 258] on div "30029118 - ROT FRONT STELLA 330ML EXP [GEOGRAPHIC_DATA] NIV23" at bounding box center [766, 272] width 149 height 28
click at [833, 264] on icon at bounding box center [832, 267] width 6 height 6
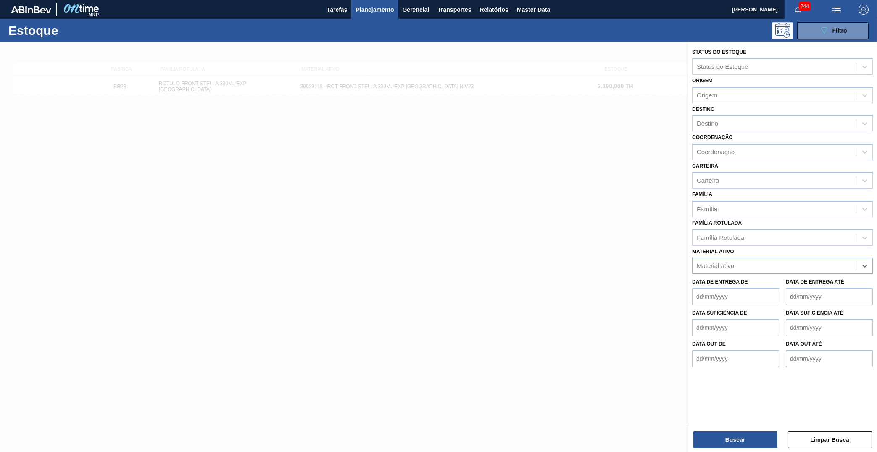
paste ativo "30029118"
type ativo "30029118"
click at [717, 279] on div "30029118 - ROT FRONT STELLA 330ML EXP [GEOGRAPHIC_DATA] NIV23" at bounding box center [782, 287] width 181 height 16
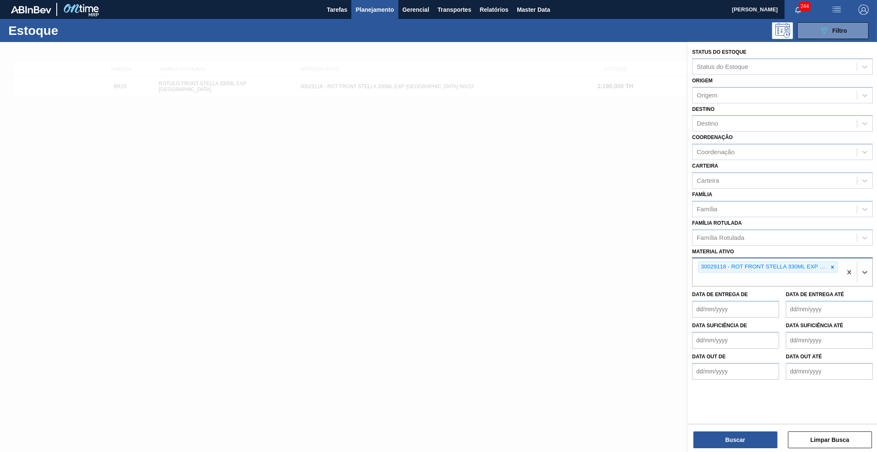
click at [724, 424] on div "Buscar Limpar Busca" at bounding box center [782, 436] width 189 height 24
click at [730, 437] on button "Buscar" at bounding box center [735, 440] width 84 height 17
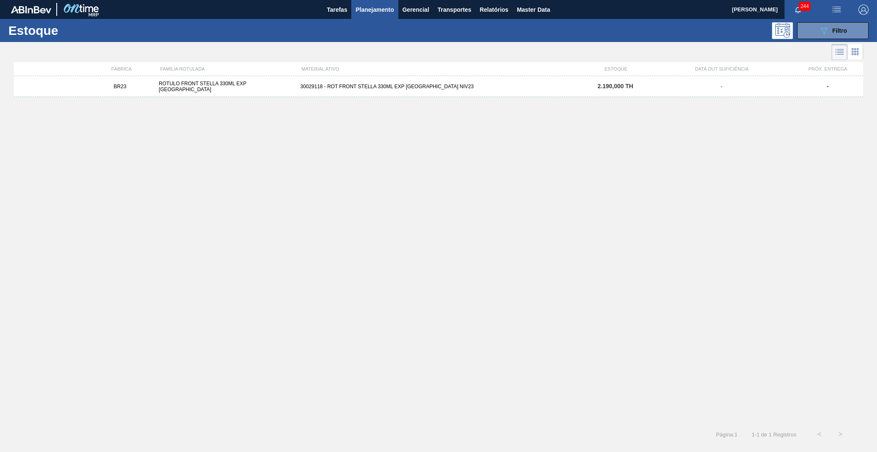
click at [417, 86] on div "30029118 - ROT FRONT STELLA 330ML EXP [GEOGRAPHIC_DATA] NIV23" at bounding box center [438, 87] width 283 height 6
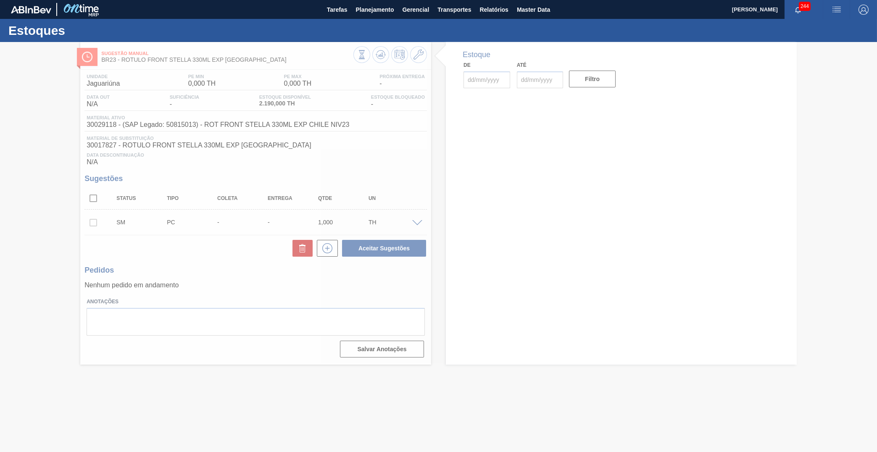
type input "[DATE]"
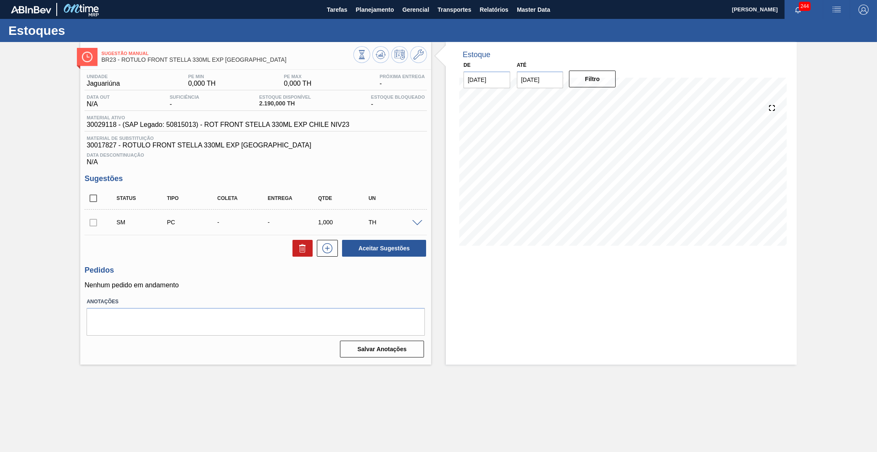
click at [419, 221] on span at bounding box center [417, 223] width 10 height 6
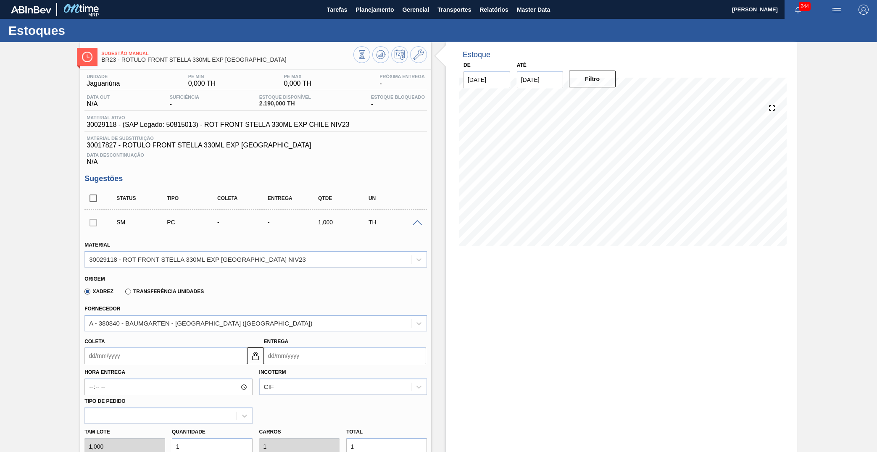
click at [44, 192] on div "Sugestão Manual BR23 - ROTULO FRONT STELLA 330ML EXP CHILE Unidade Jaguariúna P…" at bounding box center [438, 375] width 877 height 667
click at [365, 3] on button "Planejamento" at bounding box center [374, 9] width 47 height 19
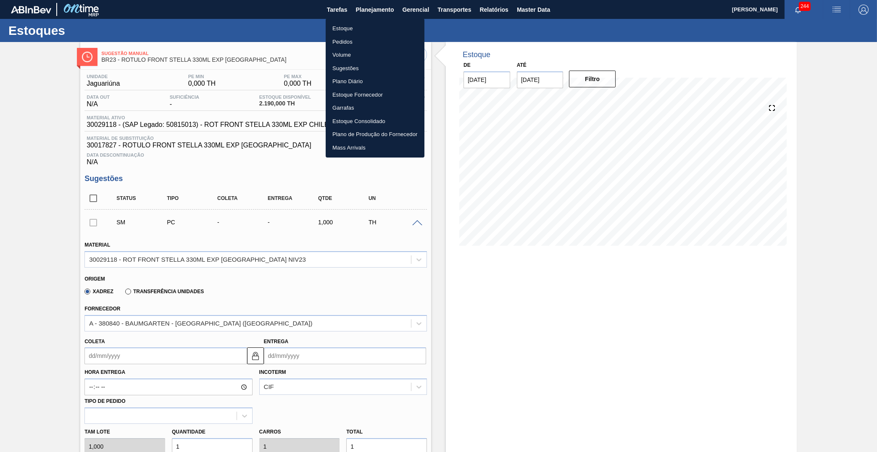
click at [354, 24] on li "Estoque" at bounding box center [375, 28] width 99 height 13
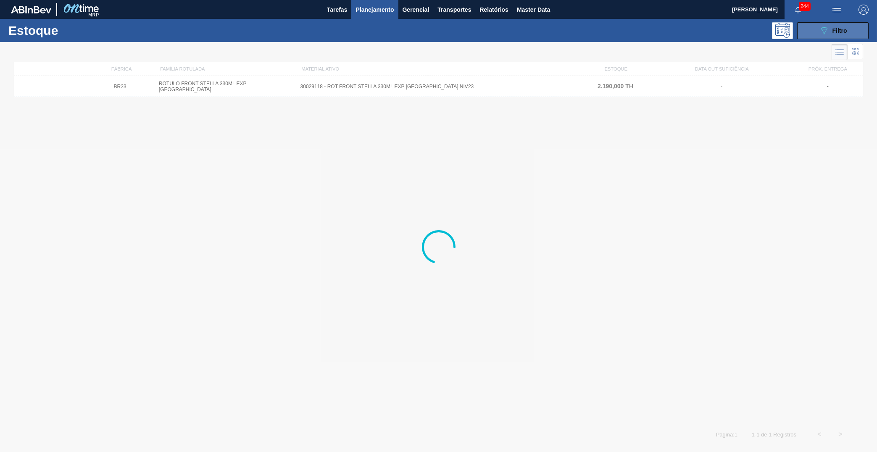
click at [828, 38] on button "089F7B8B-B2A5-4AFE-B5C0-19BA573D28AC Filtro" at bounding box center [832, 30] width 71 height 17
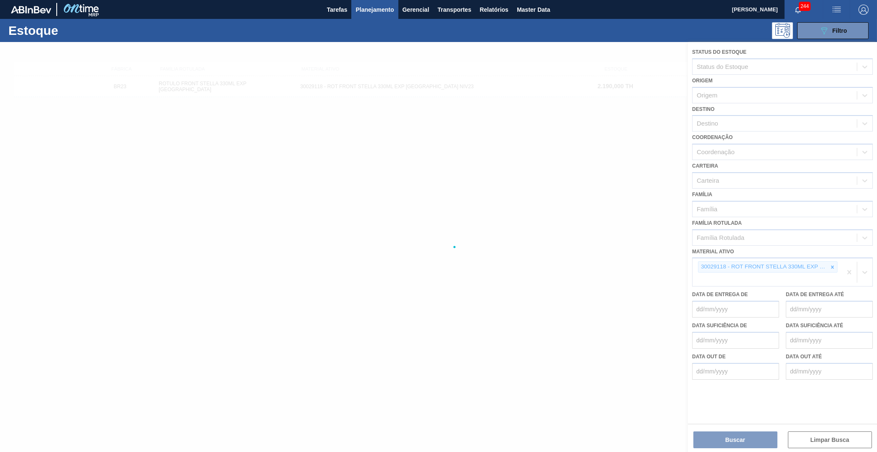
click at [830, 253] on div at bounding box center [438, 247] width 877 height 410
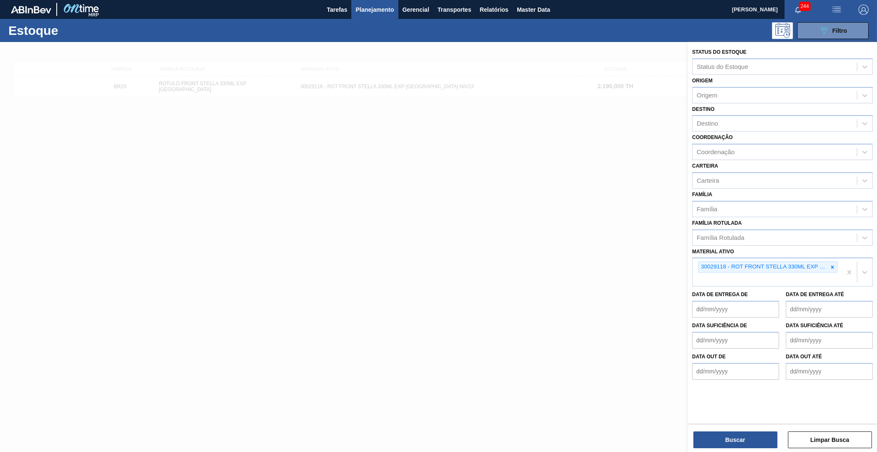
click at [830, 264] on icon at bounding box center [832, 267] width 6 height 6
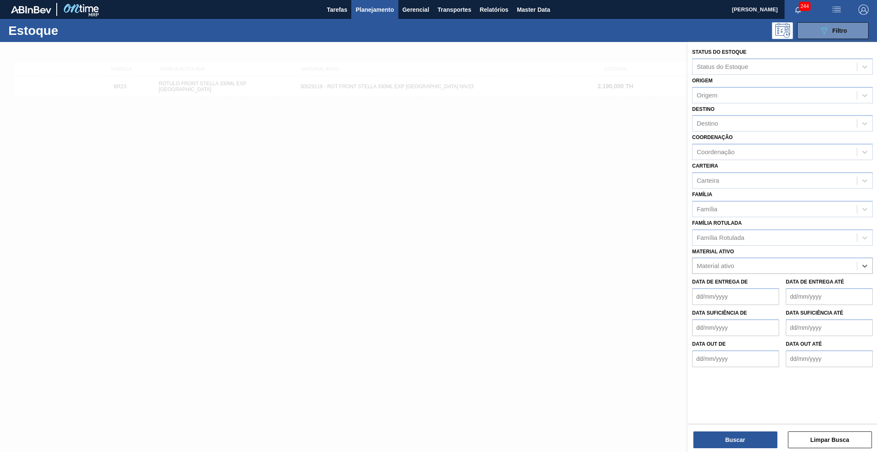
paste ativo "30029117"
type ativo "30029117"
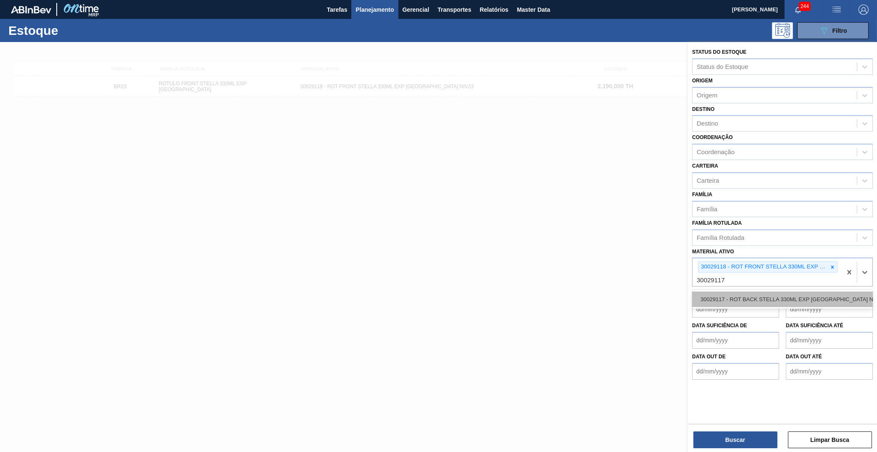
click at [768, 292] on div "30029117 - ROT BACK STELLA 330ML EXP [GEOGRAPHIC_DATA] NIV23" at bounding box center [782, 300] width 181 height 16
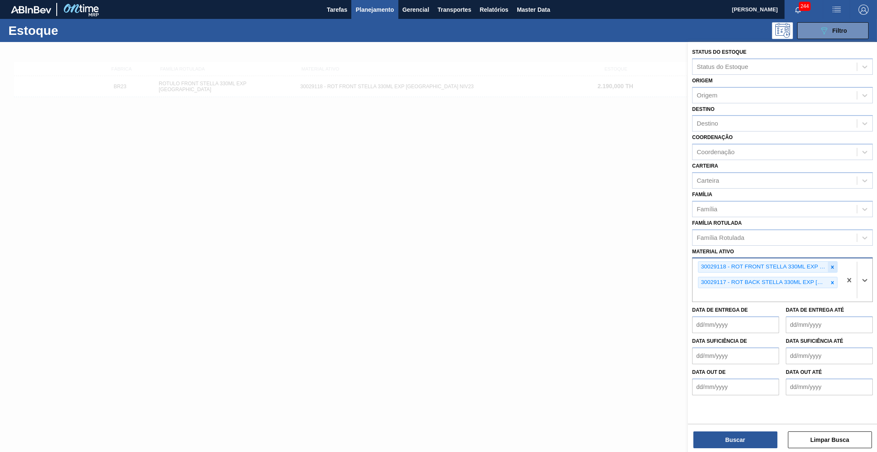
click at [833, 264] on icon at bounding box center [832, 267] width 6 height 6
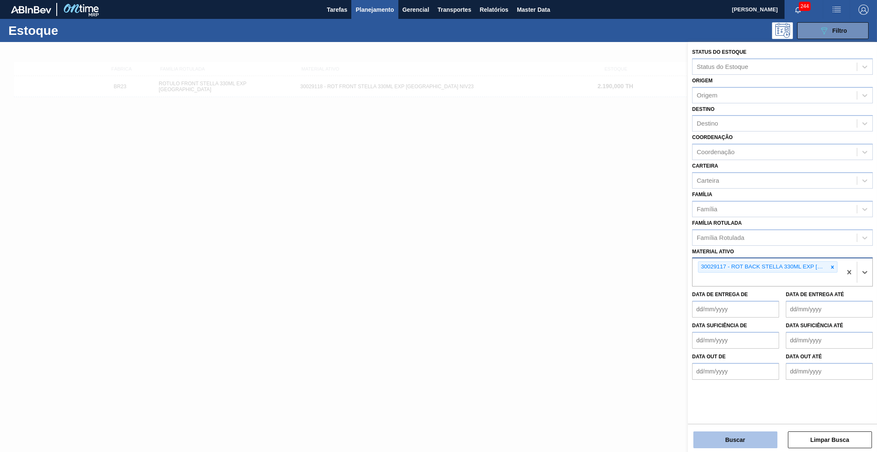
click at [730, 447] on button "Buscar" at bounding box center [735, 440] width 84 height 17
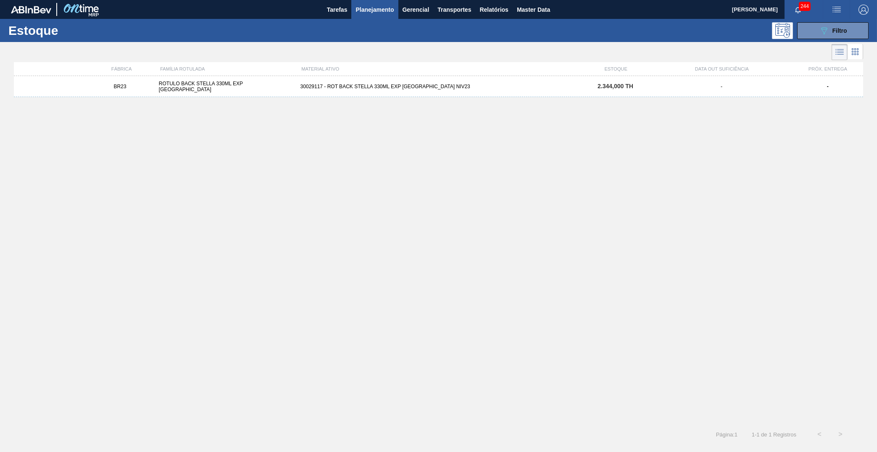
click at [320, 92] on div "BR23 ROTULO BACK STELLA 330ML EXP CHILE 30029117 - ROT BACK STELLA 330ML EXP [G…" at bounding box center [438, 86] width 849 height 21
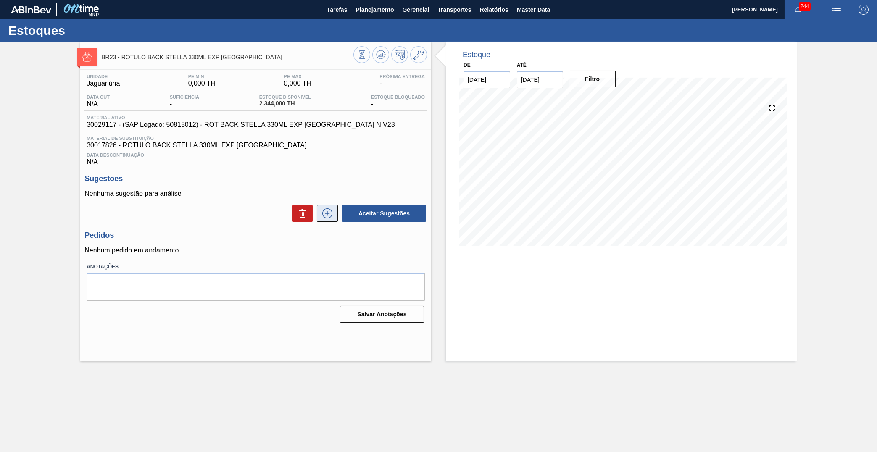
click at [321, 205] on button at bounding box center [327, 213] width 21 height 17
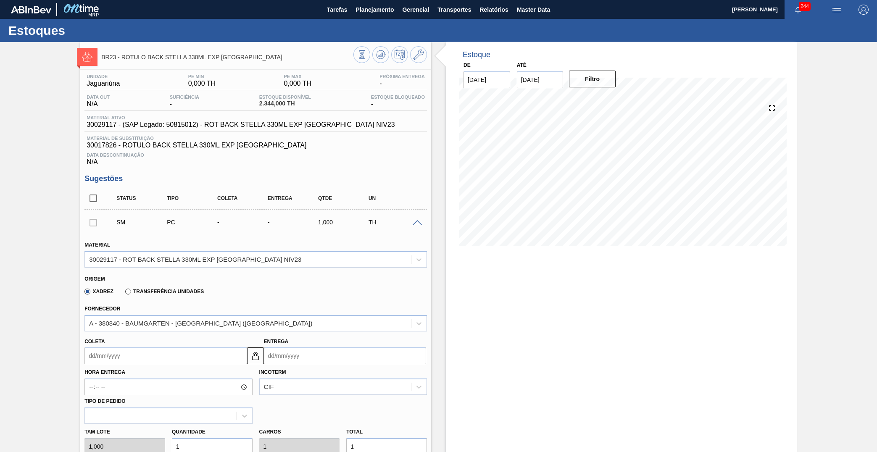
click at [240, 119] on span "Material ativo" at bounding box center [241, 117] width 308 height 5
click at [244, 126] on span "30029117 - (SAP Legado: 50815012) - ROT BACK STELLA 330ML EXP [GEOGRAPHIC_DATA]…" at bounding box center [241, 125] width 308 height 8
click at [376, 8] on span "Planejamento" at bounding box center [374, 10] width 38 height 10
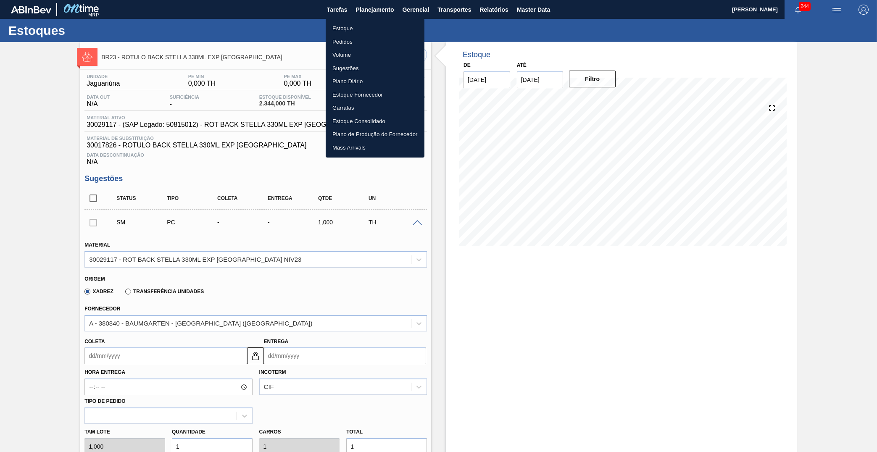
click at [358, 21] on ul "Estoque Pedidos Volume Sugestões Plano Diário Estoque Fornecedor Garrafas Estoq…" at bounding box center [375, 87] width 99 height 139
click at [353, 28] on li "Estoque" at bounding box center [375, 28] width 99 height 13
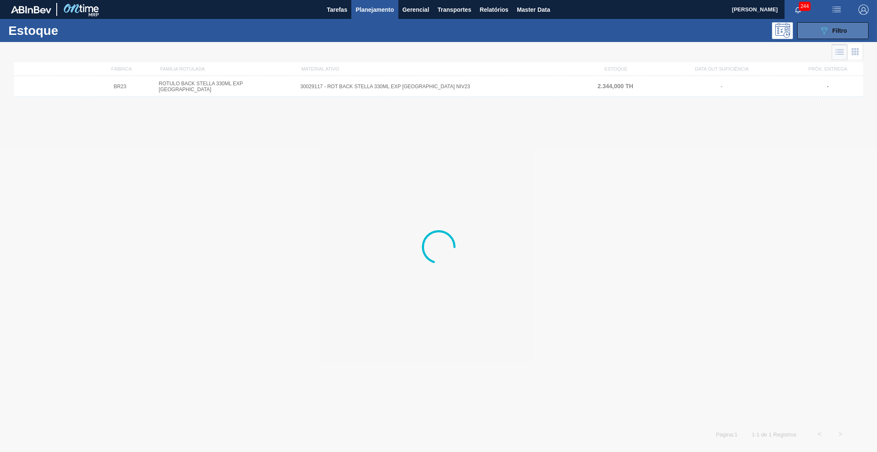
click at [828, 31] on icon "089F7B8B-B2A5-4AFE-B5C0-19BA573D28AC" at bounding box center [824, 31] width 10 height 10
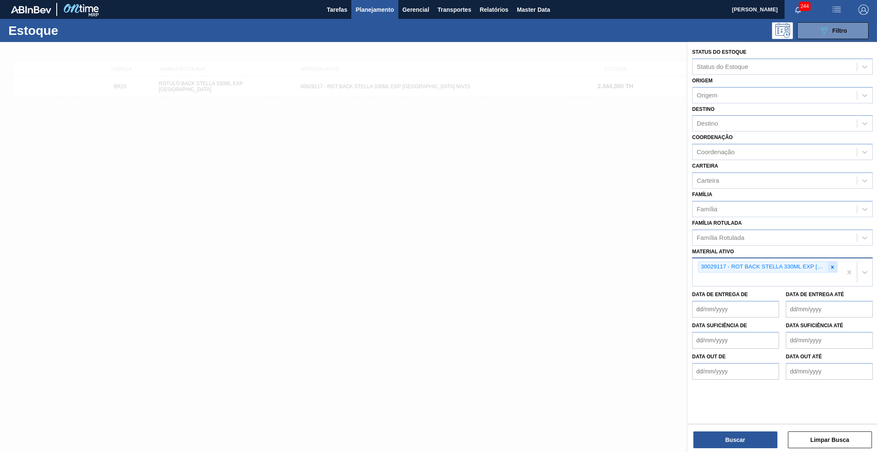
click at [836, 262] on div at bounding box center [832, 267] width 9 height 11
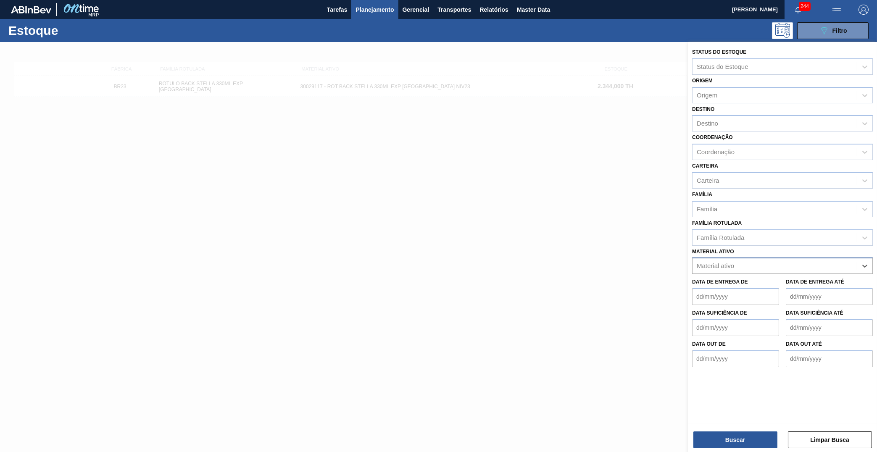
paste ativo "30029119"
type ativo "30029119"
click at [763, 279] on div "30029119 - ROT NECK STELLA 330ML EXP [GEOGRAPHIC_DATA] NIV23" at bounding box center [782, 287] width 181 height 16
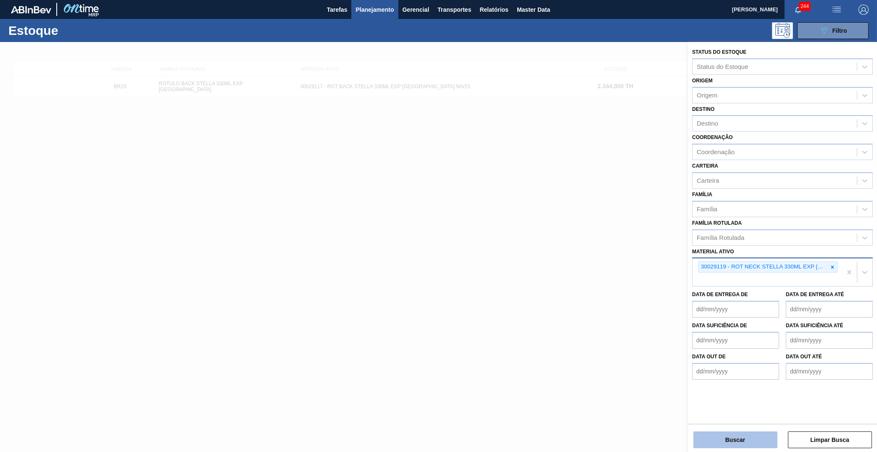
click at [759, 433] on button "Buscar" at bounding box center [735, 440] width 84 height 17
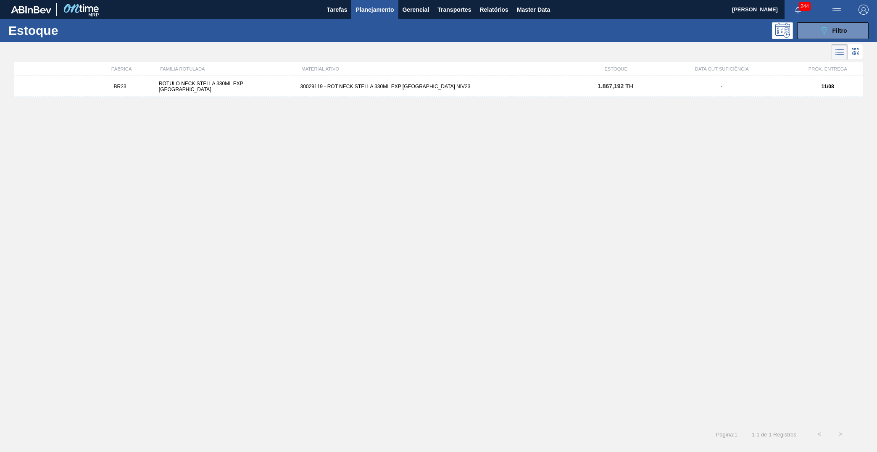
click at [384, 81] on div "BR23 ROTULO NECK STELLA 330ML EXP CHILE 30029119 - ROT NECK STELLA 330ML EXP [G…" at bounding box center [438, 86] width 849 height 21
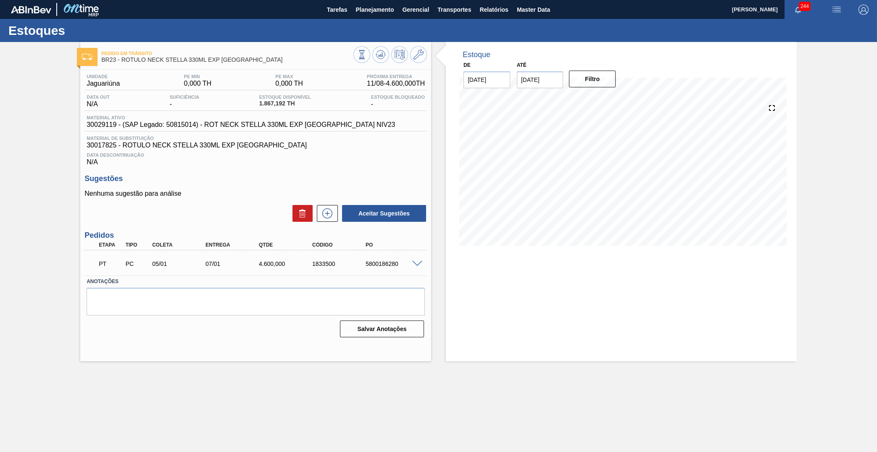
click at [235, 129] on div "Material ativo 30029119 - (SAP Legado: 50815014) - ROT NECK STELLA 330ML EXP [G…" at bounding box center [255, 123] width 342 height 16
click at [239, 123] on span "30029119 - (SAP Legado: 50815014) - ROT NECK STELLA 330ML EXP [GEOGRAPHIC_DATA]…" at bounding box center [241, 125] width 308 height 8
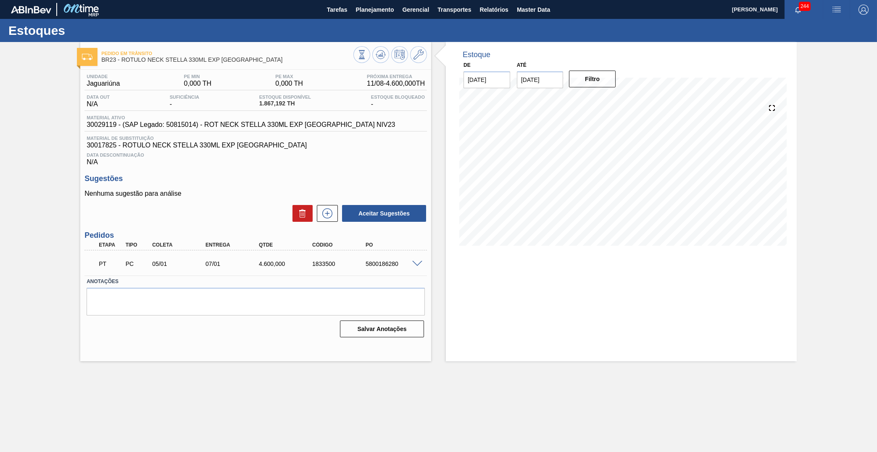
click at [415, 261] on span at bounding box center [417, 264] width 10 height 6
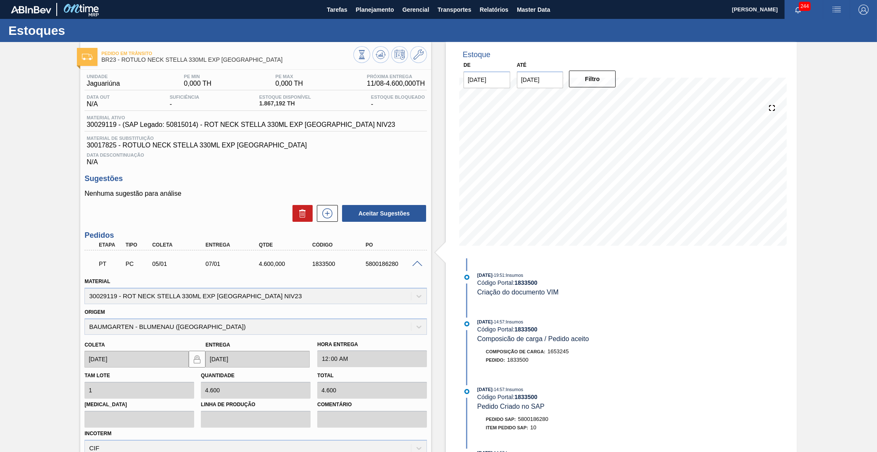
click at [372, 250] on div "PT PC 05/01 07/01 4.600,000 1833500 5800186280 Material 30029119 - ROT NECK STE…" at bounding box center [255, 364] width 342 height 229
click at [385, 261] on div "5800186280" at bounding box center [393, 264] width 60 height 7
click at [386, 261] on div "5800186280" at bounding box center [393, 264] width 60 height 7
click at [375, 20] on div "Estoques" at bounding box center [438, 30] width 877 height 23
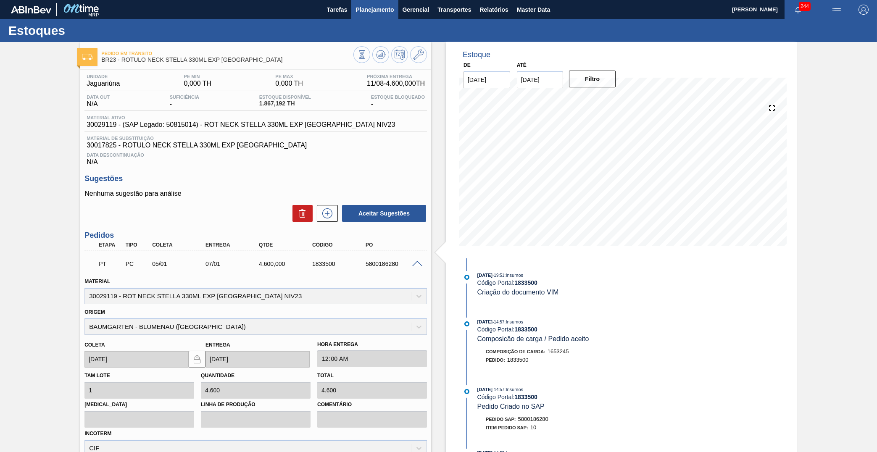
click at [375, 18] on button "Planejamento" at bounding box center [374, 9] width 47 height 19
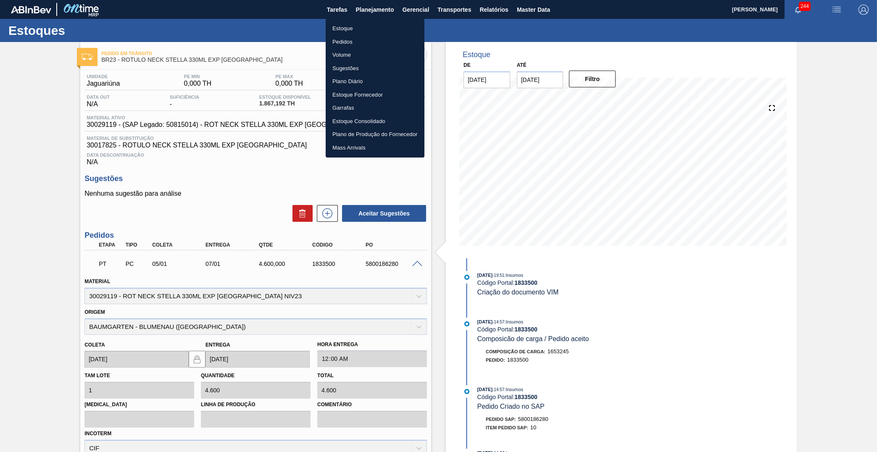
click at [354, 45] on li "Pedidos" at bounding box center [375, 41] width 99 height 13
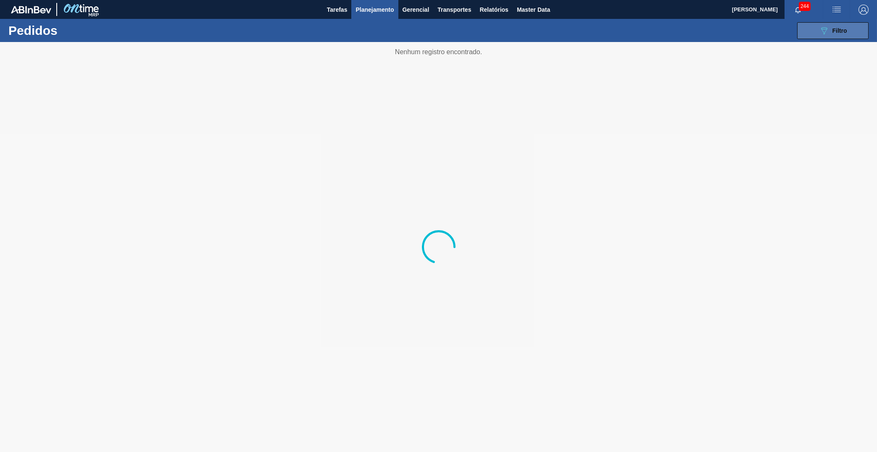
click at [812, 33] on button "089F7B8B-B2A5-4AFE-B5C0-19BA573D28AC Filtro" at bounding box center [832, 30] width 71 height 17
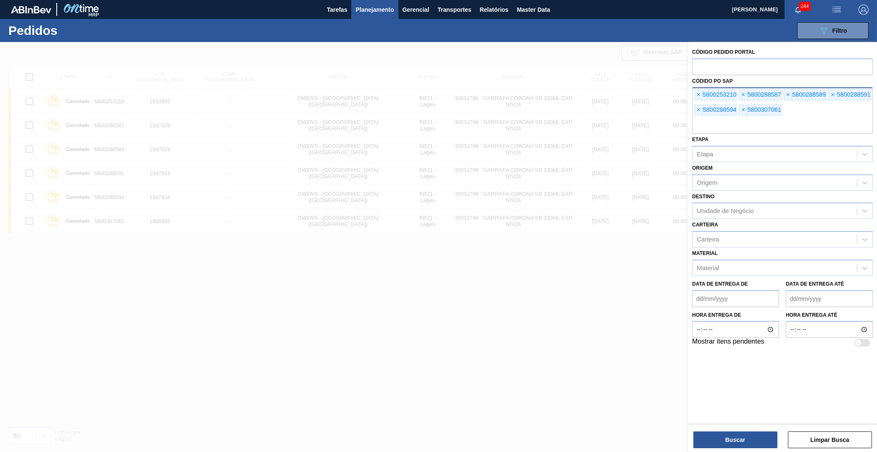
click at [697, 89] on div "× 5800253210" at bounding box center [715, 94] width 42 height 11
click at [696, 92] on span "×" at bounding box center [699, 95] width 8 height 10
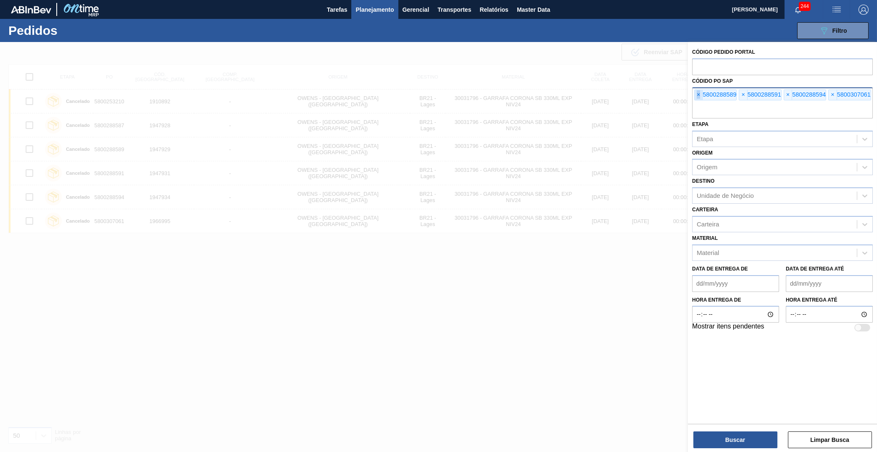
click at [696, 92] on span "×" at bounding box center [699, 95] width 8 height 10
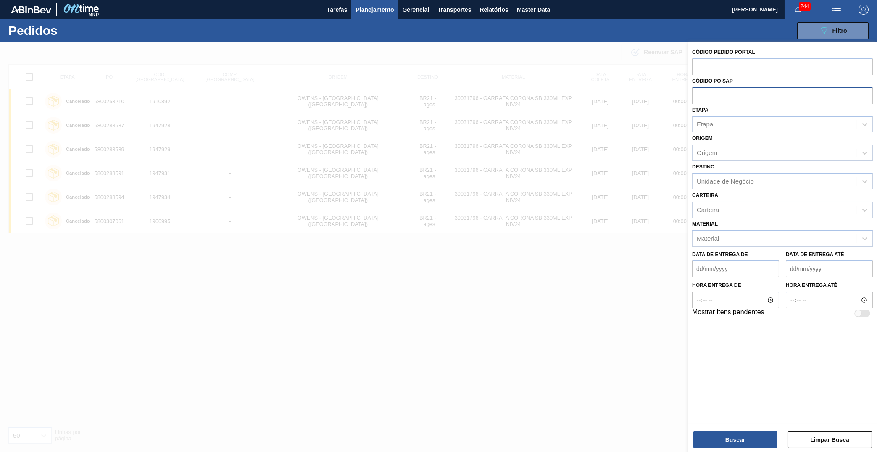
click at [696, 92] on input "text" at bounding box center [782, 95] width 181 height 16
paste input "5800186280"
type input "5800186280"
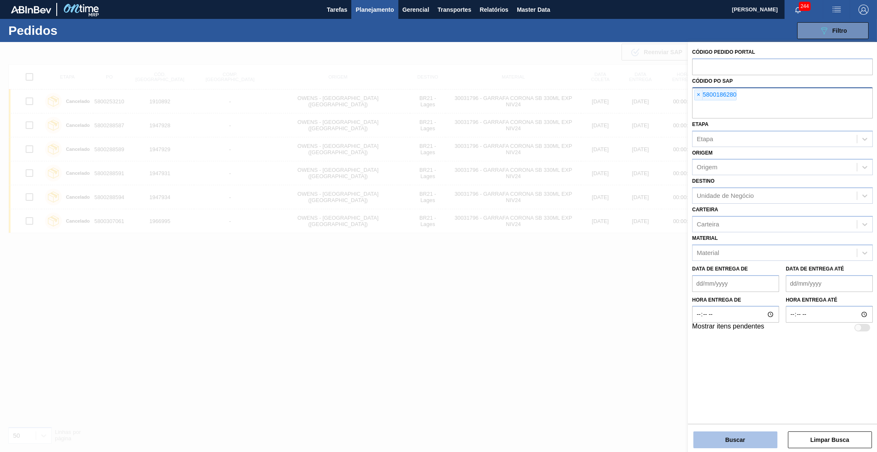
click at [769, 444] on button "Buscar" at bounding box center [735, 440] width 84 height 17
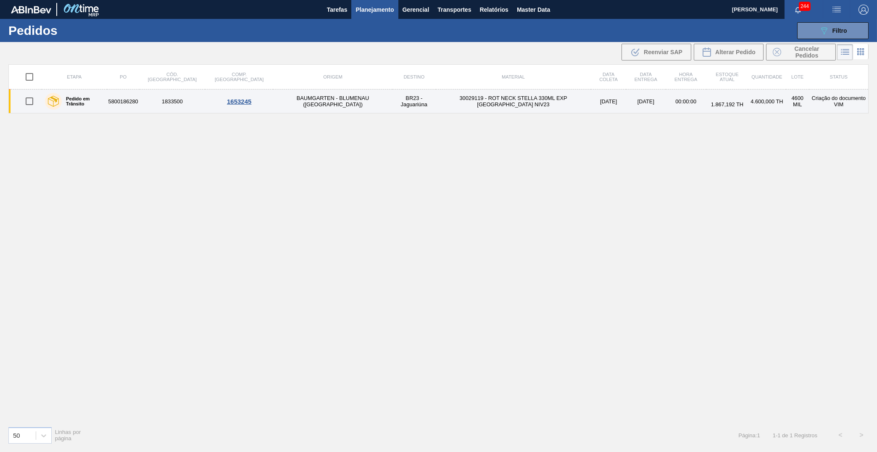
click at [25, 94] on input "checkbox" at bounding box center [30, 101] width 18 height 18
checkbox input "true"
click at [36, 98] on input "checkbox" at bounding box center [30, 101] width 18 height 18
checkbox input "false"
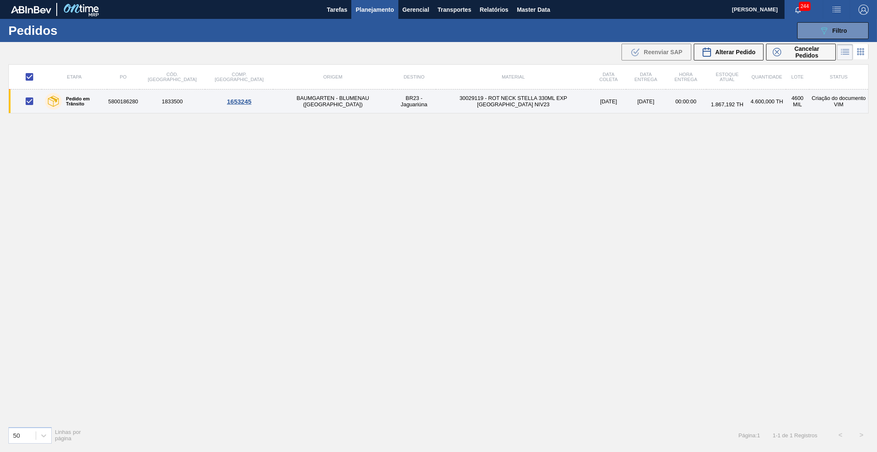
checkbox input "false"
click at [29, 95] on input "checkbox" at bounding box center [30, 101] width 18 height 18
checkbox input "true"
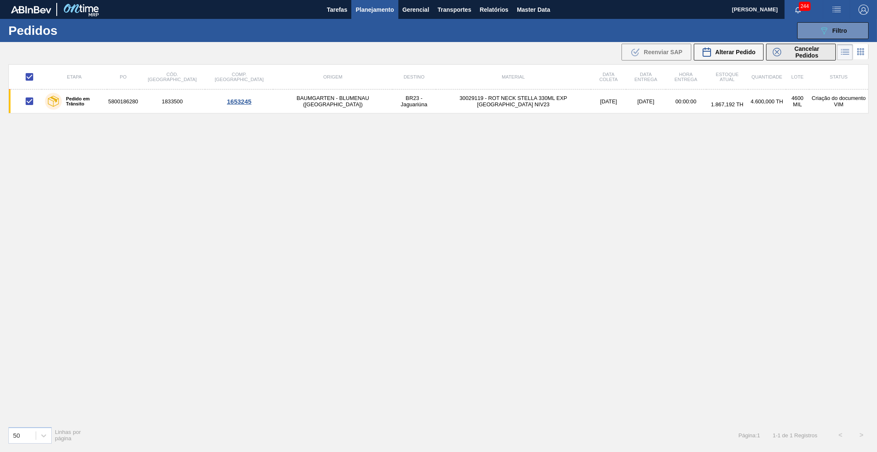
click at [813, 52] on span "Cancelar Pedidos" at bounding box center [806, 51] width 45 height 13
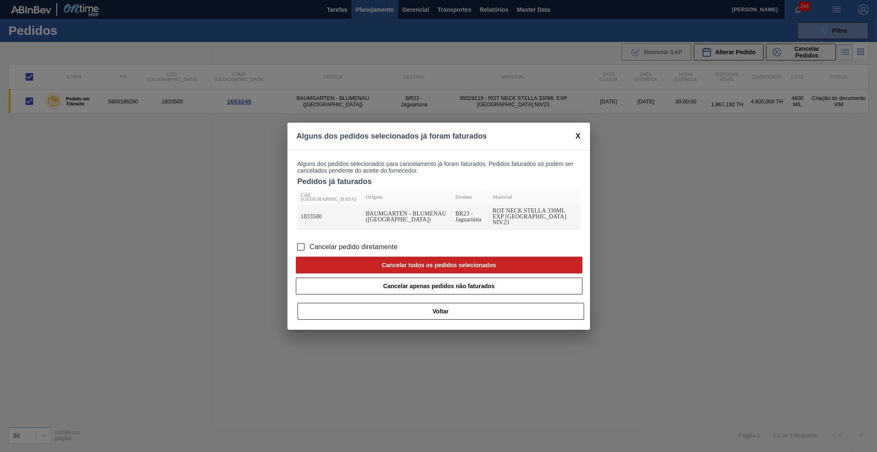
click at [345, 245] on span "Cancelar pedido diretamente" at bounding box center [354, 247] width 88 height 10
click at [310, 245] on input "Cancelar pedido diretamente" at bounding box center [301, 247] width 18 height 18
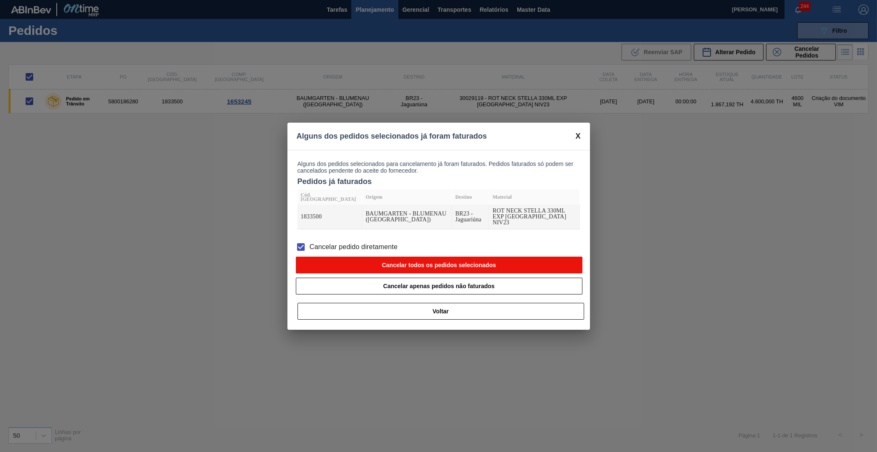
click at [425, 262] on button "Cancelar todos os pedidos selecionados" at bounding box center [439, 265] width 287 height 17
checkbox input "false"
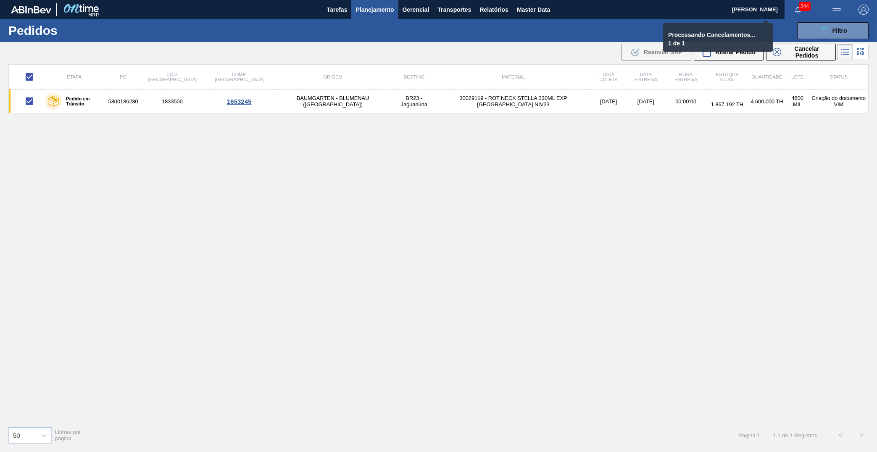
checkbox input "false"
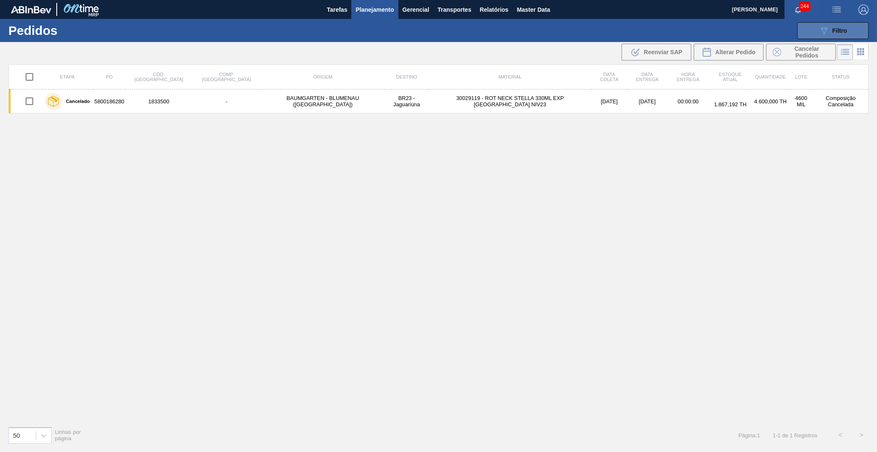
click at [798, 34] on button "089F7B8B-B2A5-4AFE-B5C0-19BA573D28AC Filtro" at bounding box center [832, 30] width 71 height 17
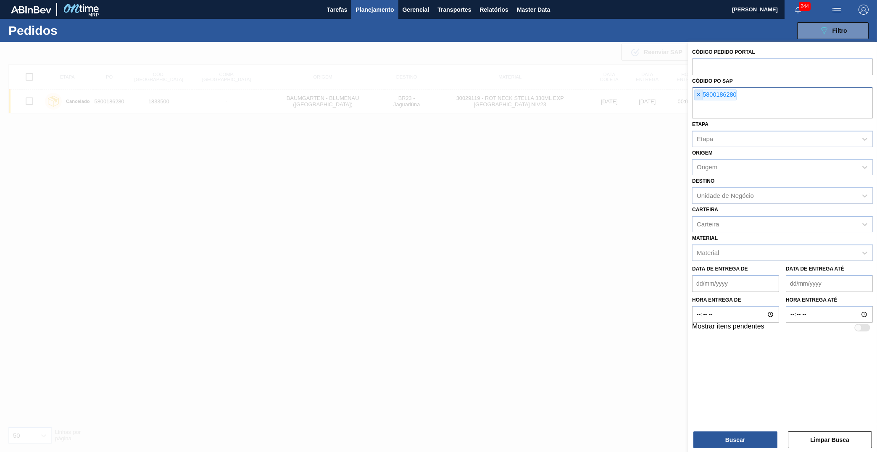
click at [700, 90] on span "×" at bounding box center [699, 95] width 8 height 10
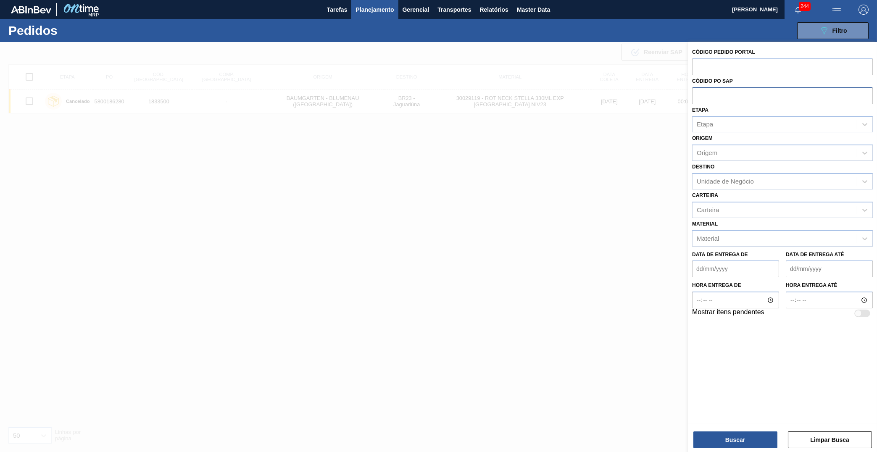
click at [382, 9] on span "Planejamento" at bounding box center [374, 10] width 38 height 10
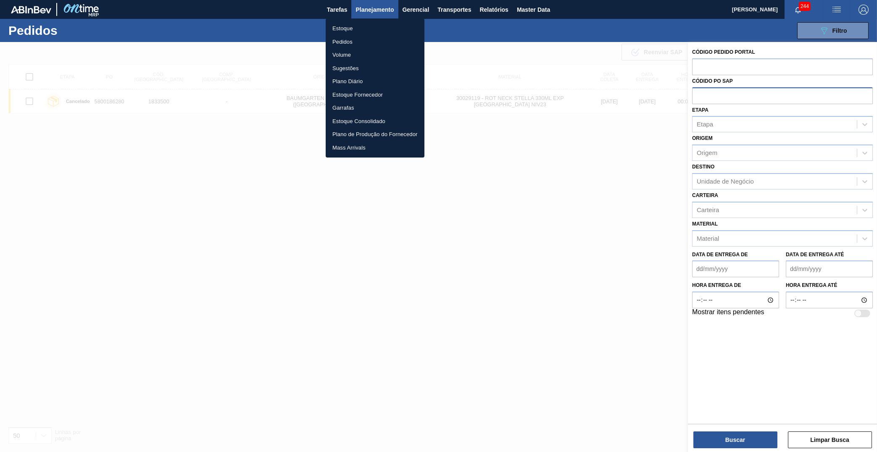
click at [340, 26] on li "Estoque" at bounding box center [375, 28] width 99 height 13
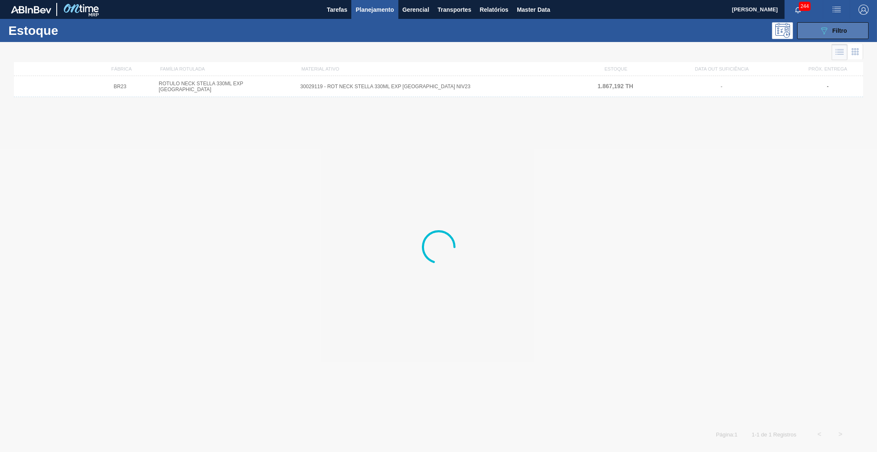
click at [846, 28] on span "Filtro" at bounding box center [839, 30] width 15 height 7
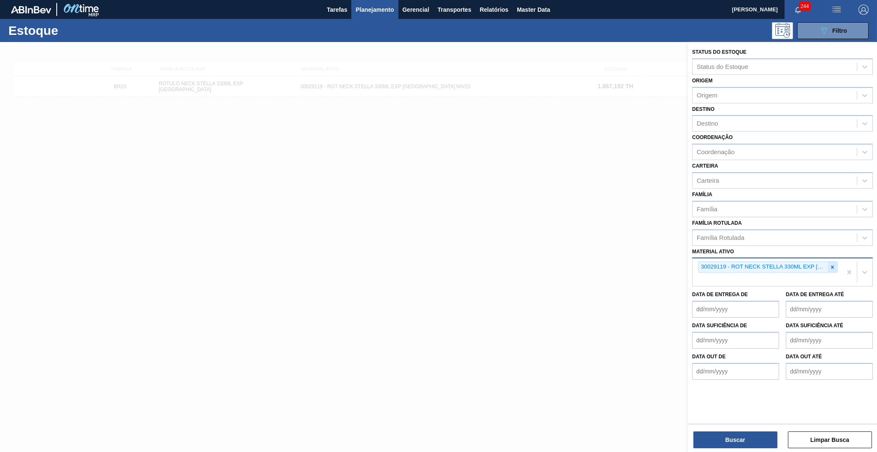
click at [833, 264] on icon at bounding box center [832, 267] width 6 height 6
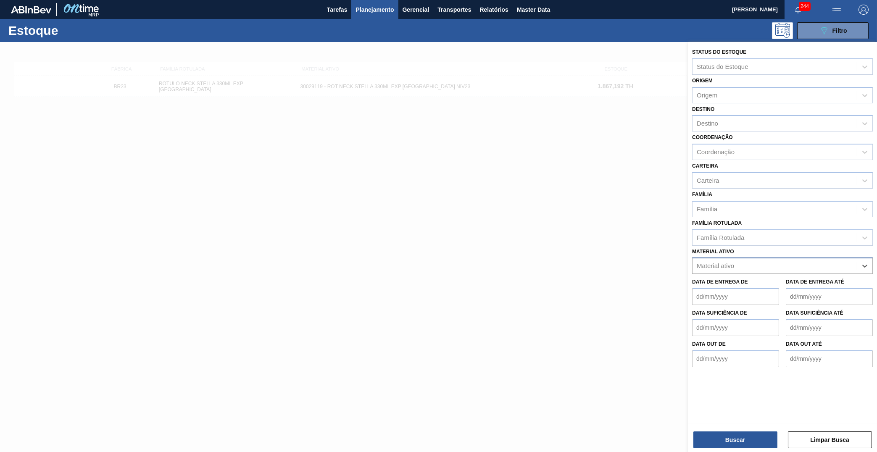
paste ativo "30012600"
type ativo "30012600"
click at [748, 279] on div "30012600 - FILME C. 800X65 SK 269ML MP C15 429" at bounding box center [782, 287] width 181 height 16
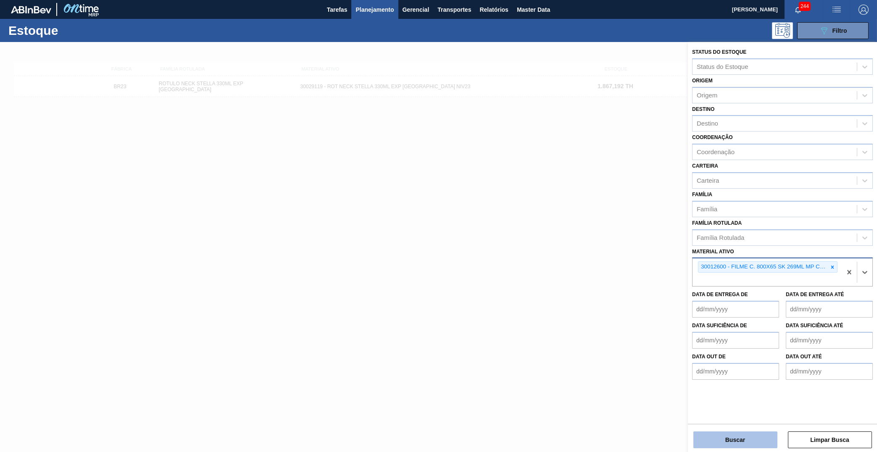
click at [737, 439] on button "Buscar" at bounding box center [735, 440] width 84 height 17
